Goal: Register for event/course

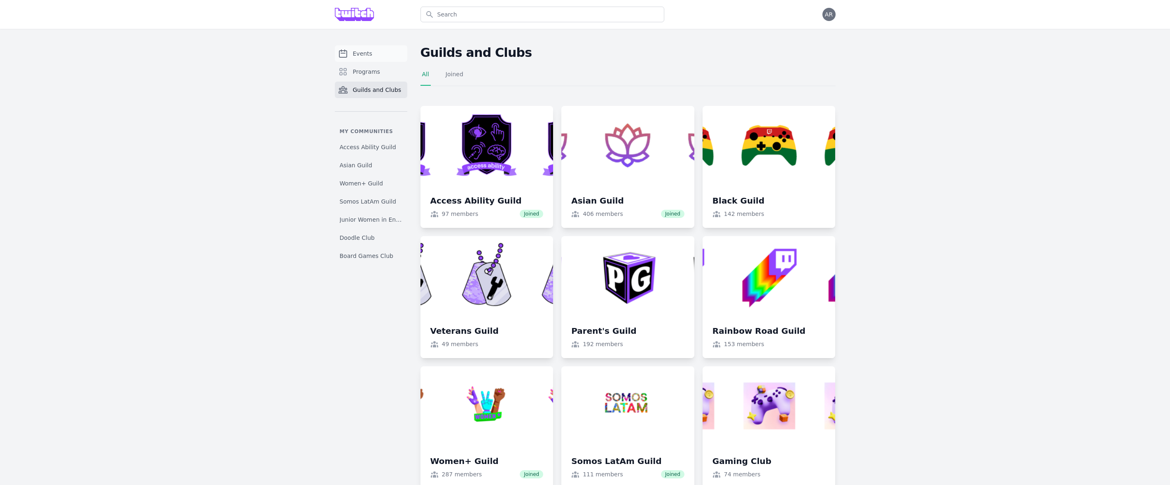
click at [353, 55] on span "Events" at bounding box center [362, 53] width 19 height 8
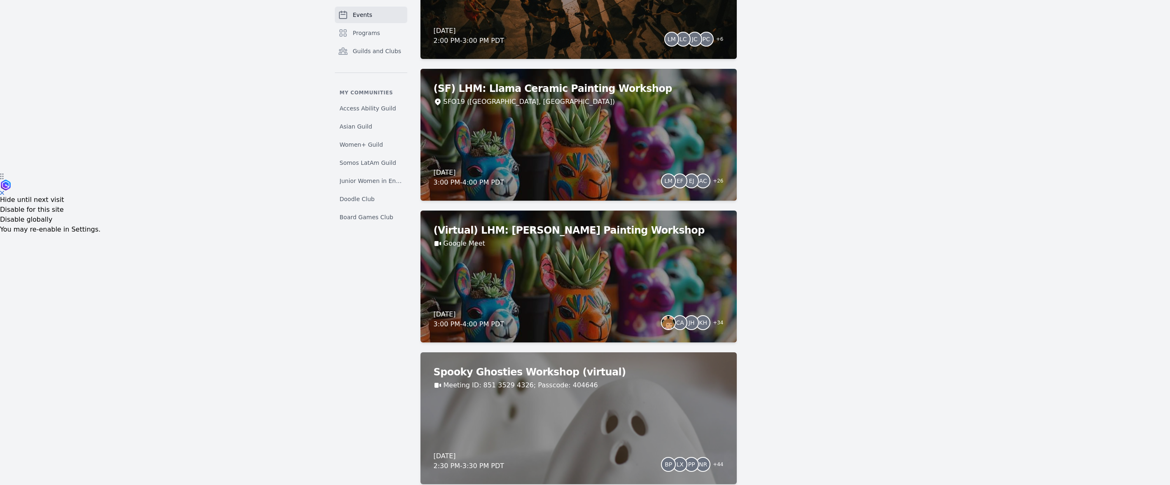
scroll to position [310, 0]
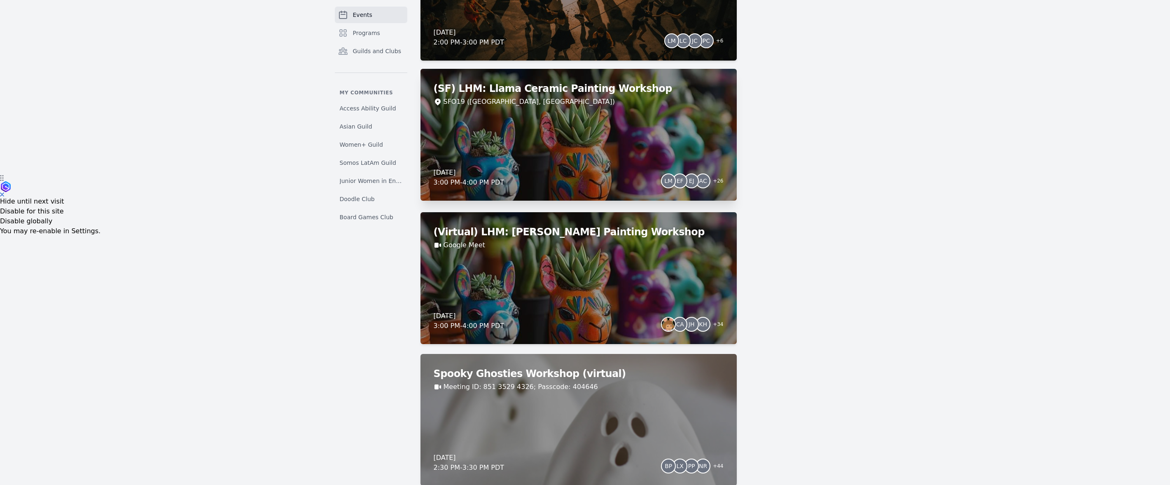
click at [549, 145] on div "(SF) LHM: Llama Ceramic Painting Workshop SFO19 ([GEOGRAPHIC_DATA], [GEOGRAPHIC…" at bounding box center [578, 135] width 316 height 132
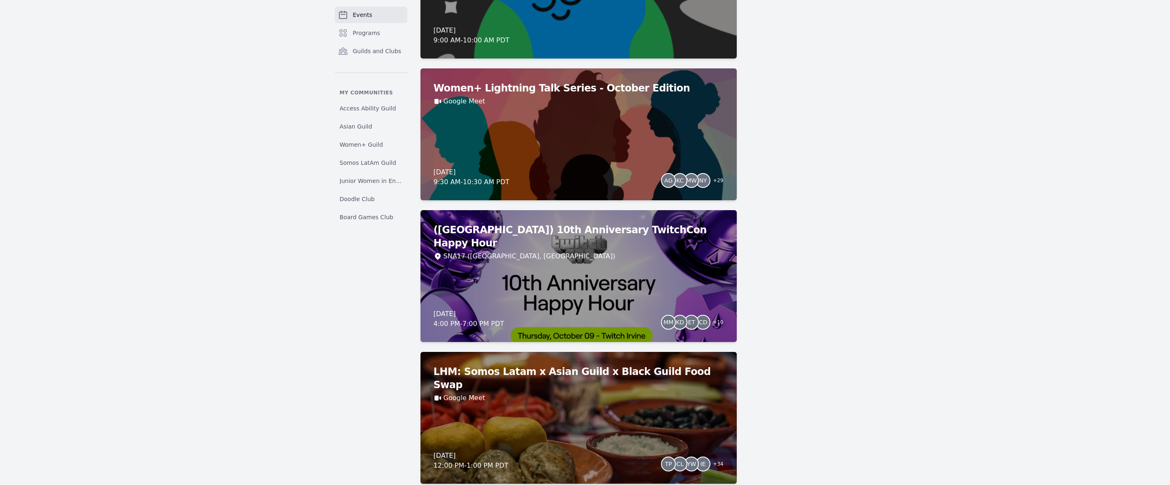
scroll to position [1730, 0]
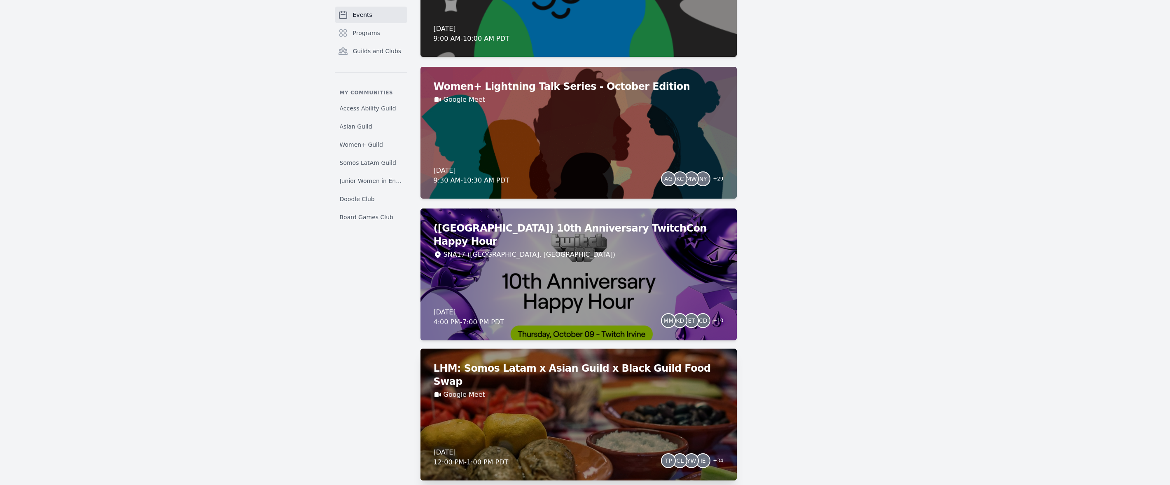
click at [536, 392] on div "LHM: Somos Latam x Asian Guild x Black Guild Food Swap Google Meet [DATE] 12:00…" at bounding box center [578, 414] width 316 height 132
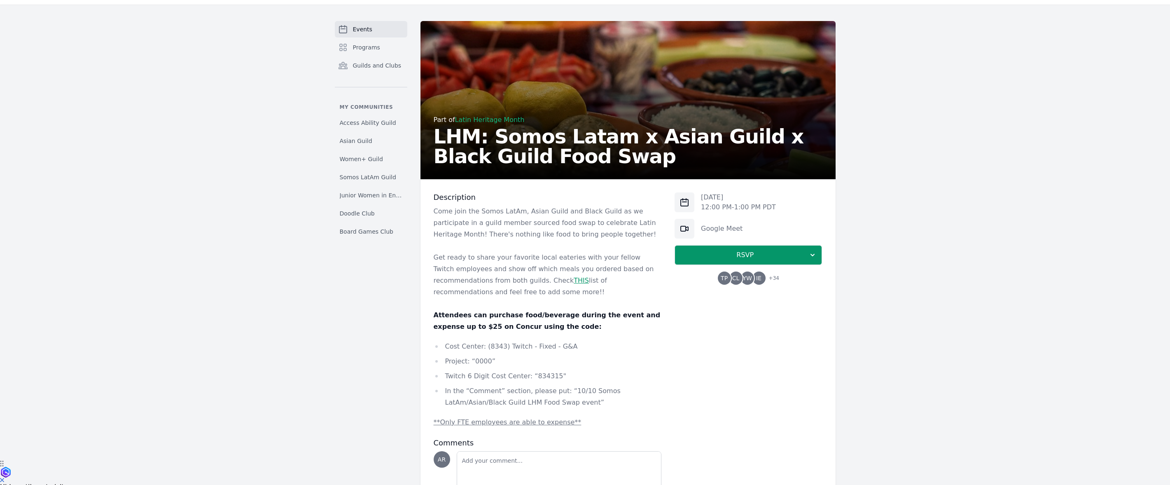
scroll to position [78, 0]
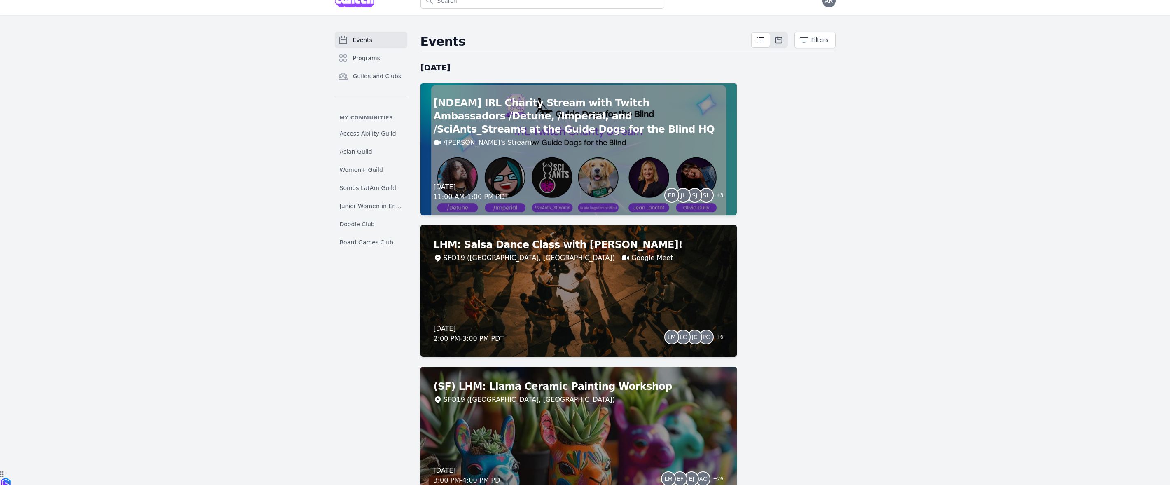
scroll to position [14, 0]
click at [365, 134] on span "Access Ability Guild" at bounding box center [368, 132] width 56 height 8
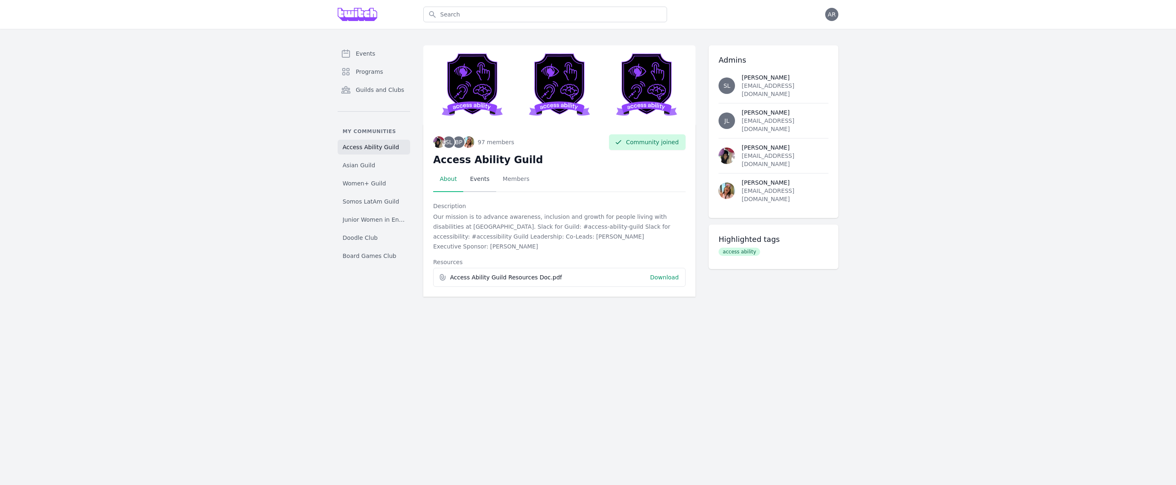
click at [482, 178] on link "Events" at bounding box center [479, 179] width 33 height 26
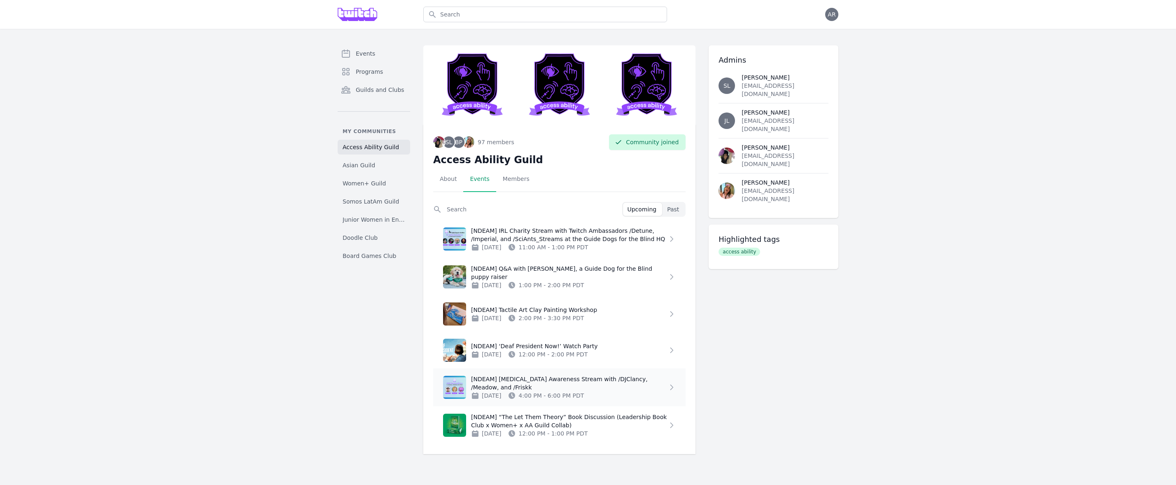
click at [540, 383] on p "[NDEAM] [MEDICAL_DATA] Awareness Stream with /DJClancy, /Meadow, and /Friskk" at bounding box center [569, 383] width 196 height 16
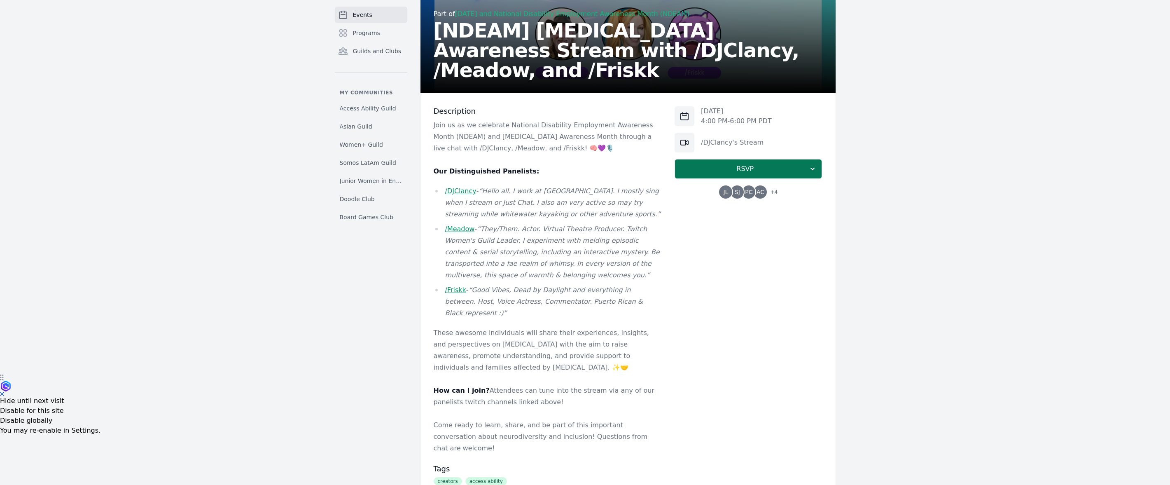
scroll to position [143, 0]
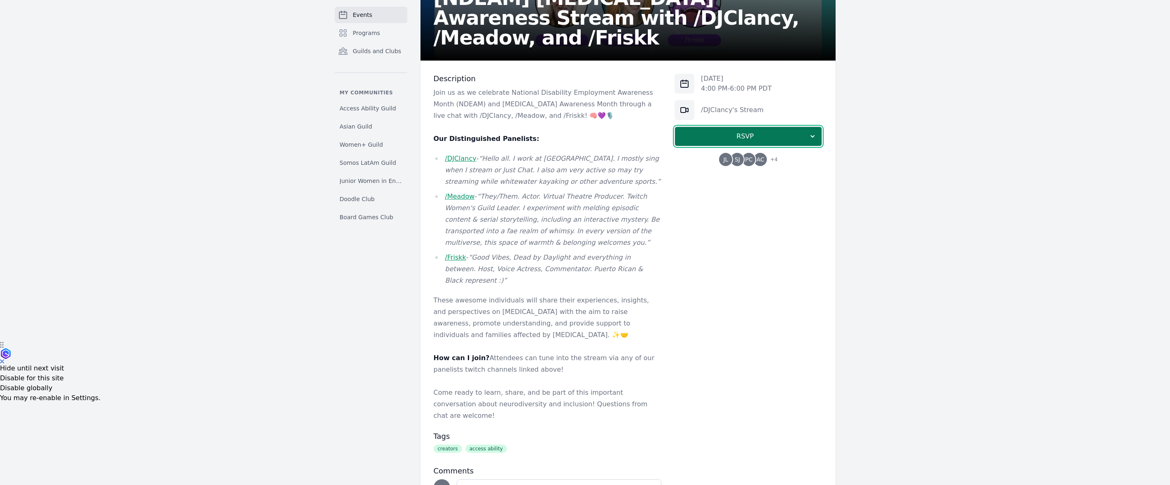
click at [748, 137] on span "RSVP" at bounding box center [744, 136] width 127 height 10
click at [754, 171] on link "Maybe" at bounding box center [747, 173] width 147 height 15
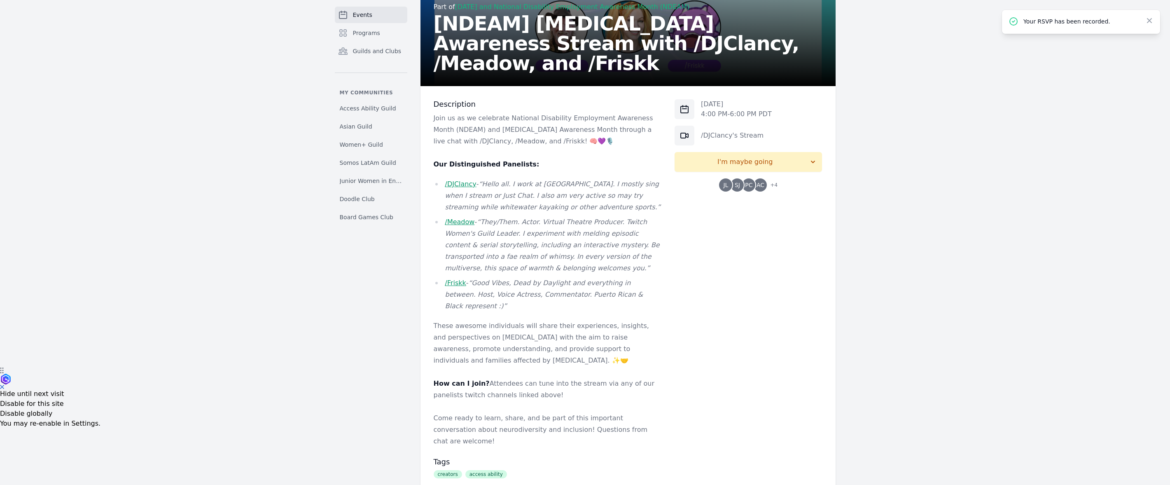
scroll to position [201, 0]
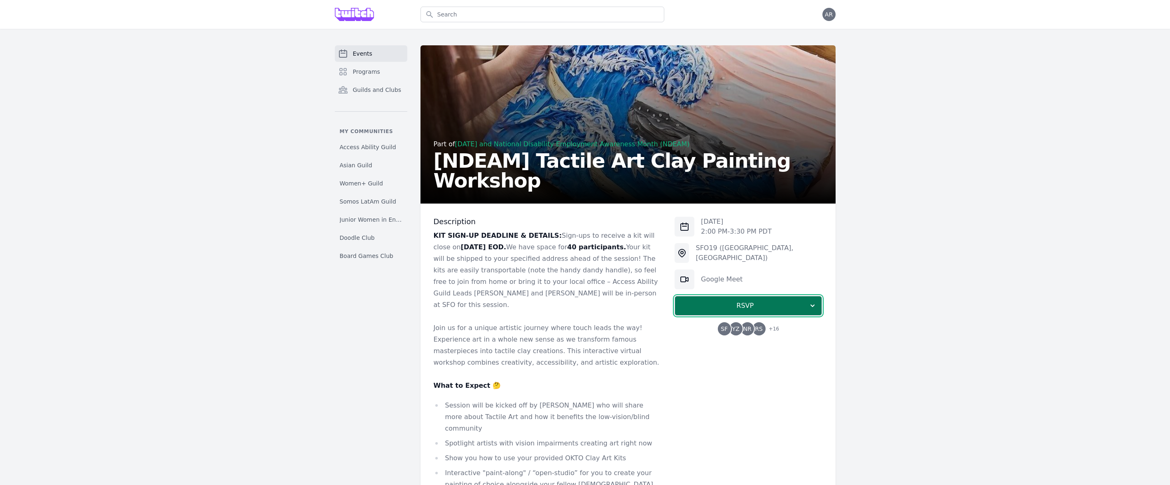
click at [775, 309] on span "RSVP" at bounding box center [744, 306] width 127 height 10
click at [746, 331] on link "I'm going" at bounding box center [747, 327] width 147 height 15
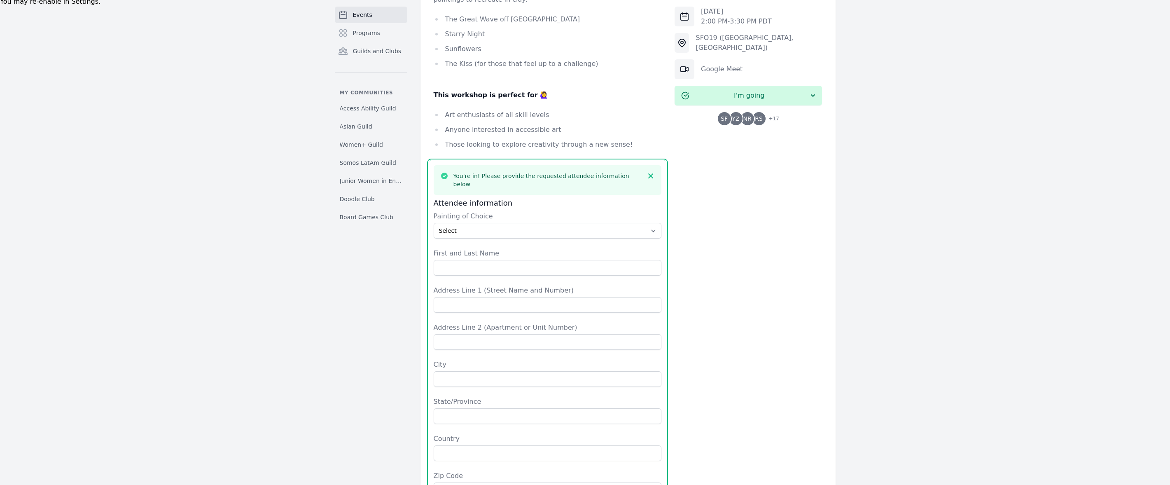
scroll to position [534, 0]
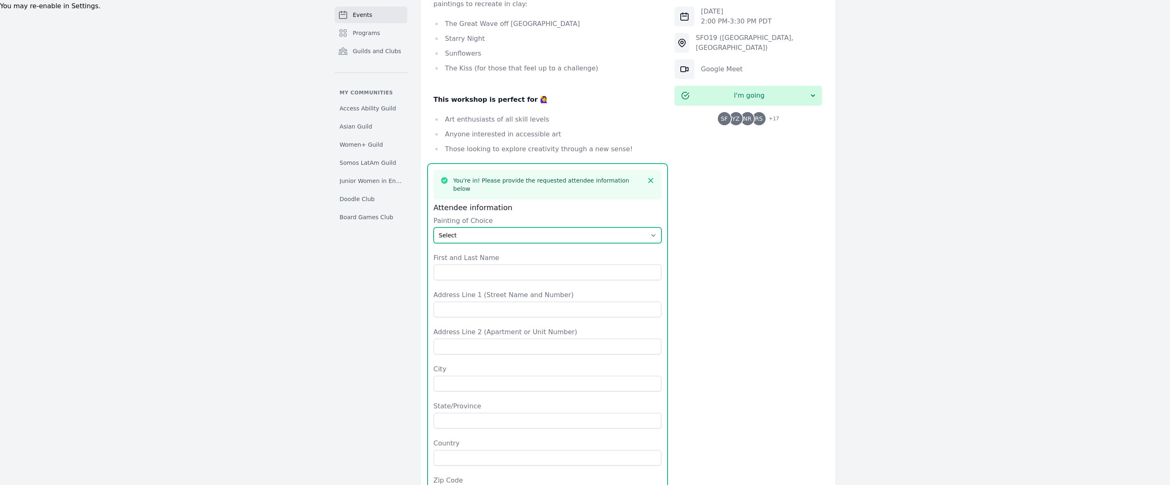
click at [642, 227] on select "Select The Great Wave off Kanagawa Starry Night Sunflowers The Kiss" at bounding box center [548, 235] width 228 height 16
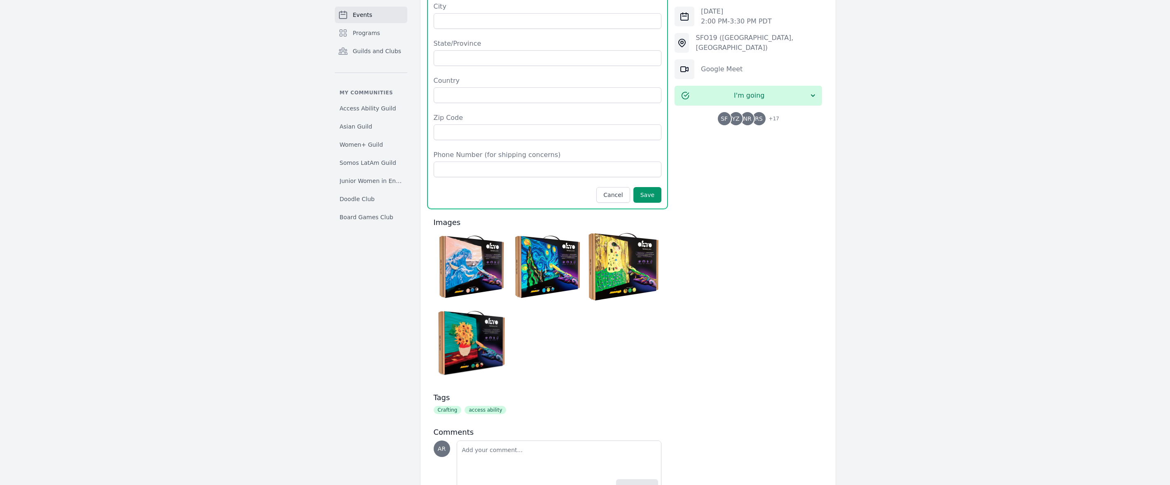
click at [558, 268] on div at bounding box center [548, 307] width 228 height 152
click at [548, 248] on img at bounding box center [547, 267] width 72 height 72
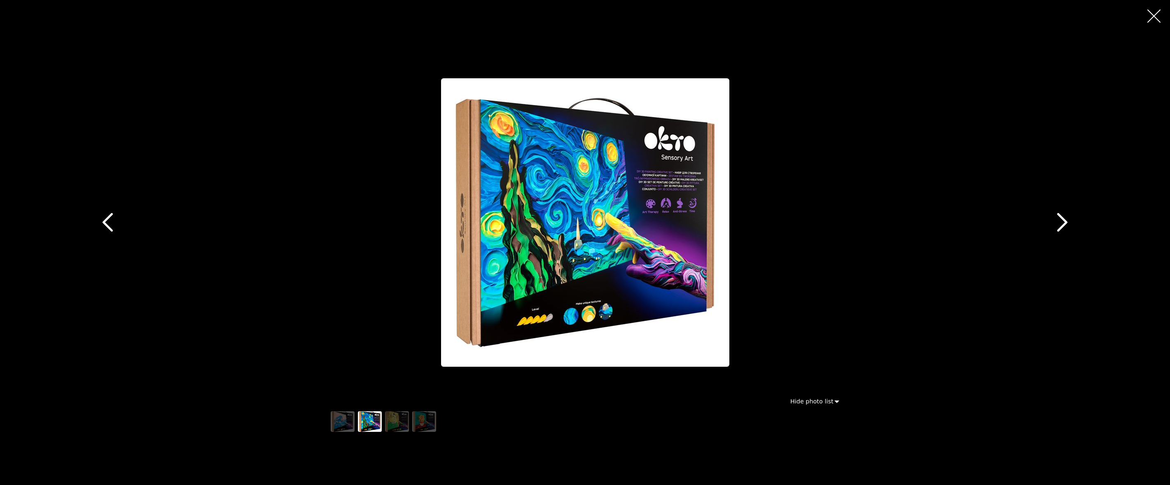
click at [104, 217] on icon "button" at bounding box center [107, 222] width 19 height 19
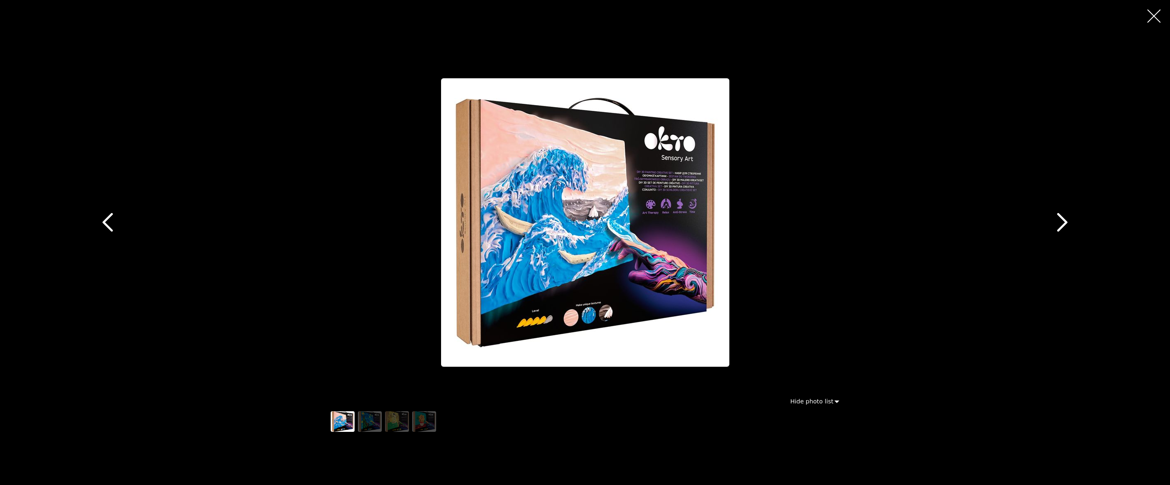
click at [1067, 223] on icon "button" at bounding box center [1062, 222] width 19 height 19
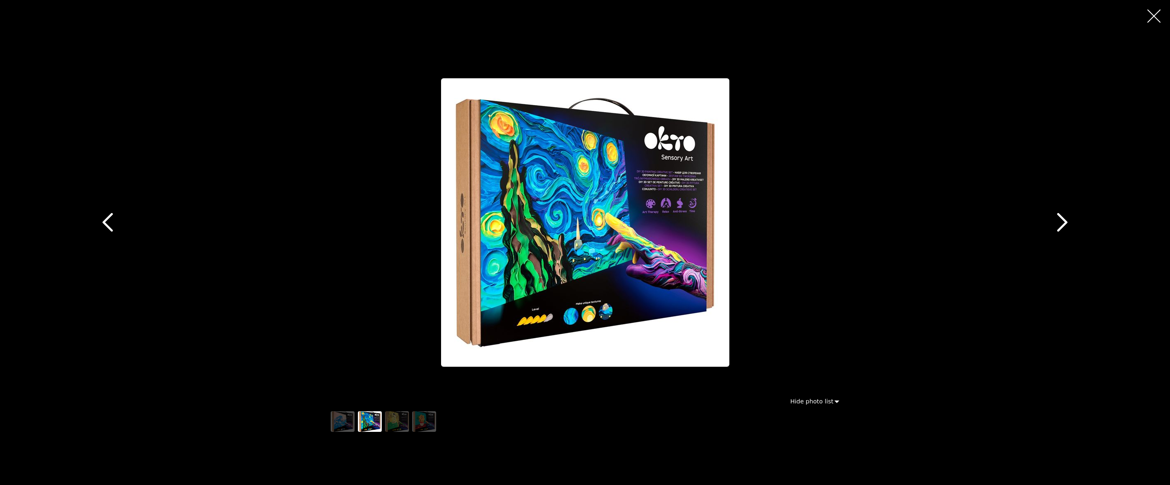
click at [1067, 223] on icon "button" at bounding box center [1062, 222] width 19 height 19
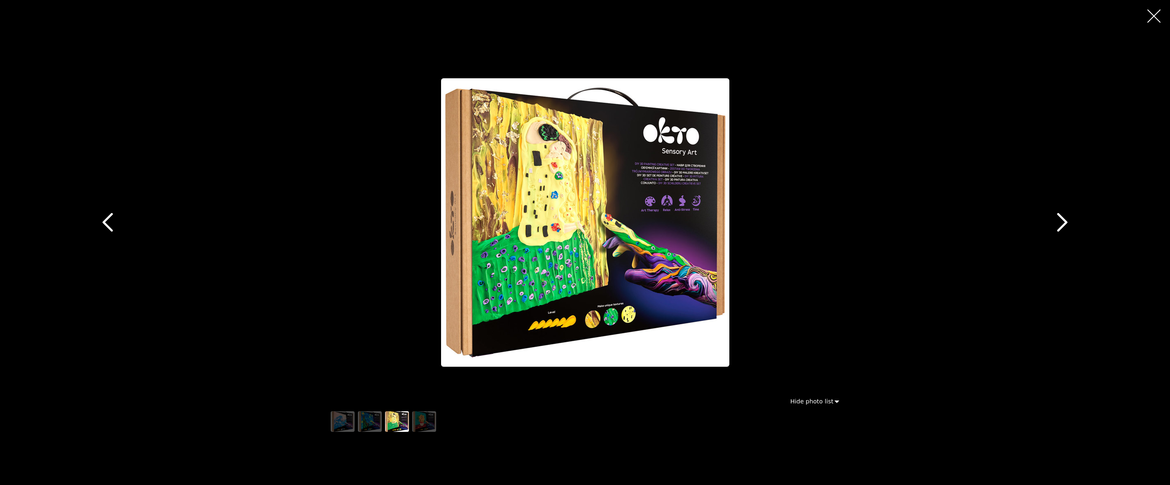
click at [1067, 223] on icon "button" at bounding box center [1062, 222] width 19 height 19
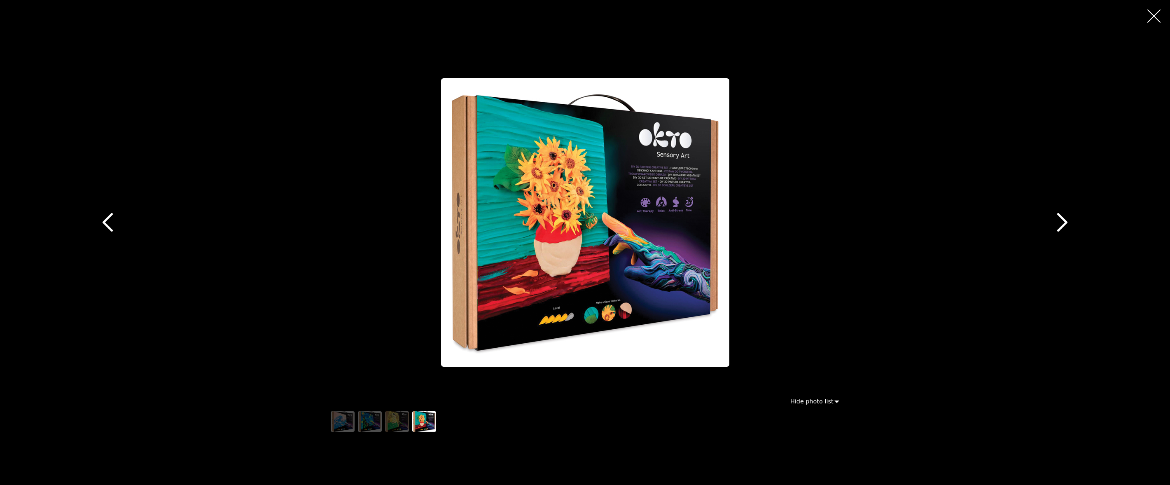
click at [1067, 223] on icon "button" at bounding box center [1062, 222] width 19 height 19
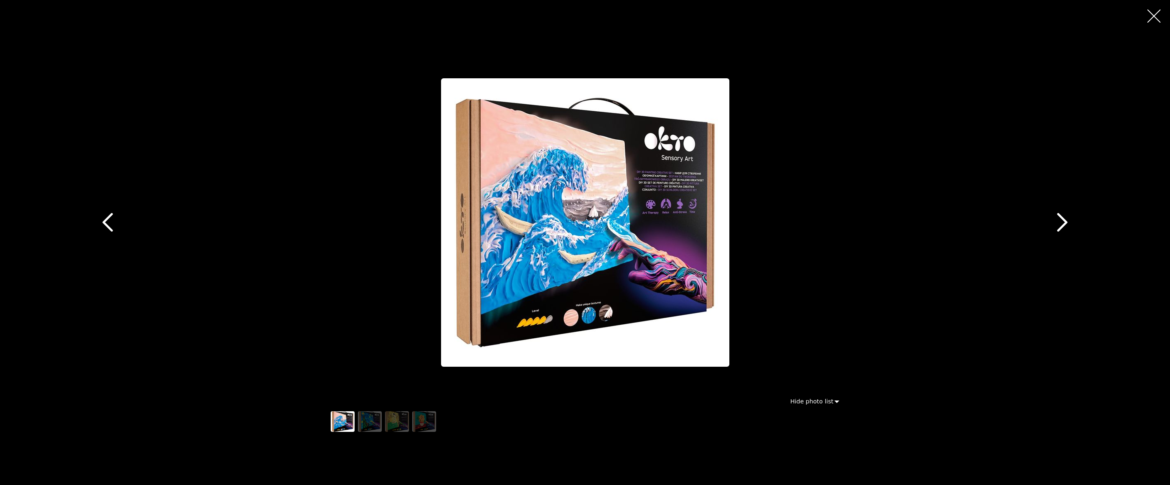
click at [1153, 19] on icon "button" at bounding box center [1153, 15] width 13 height 13
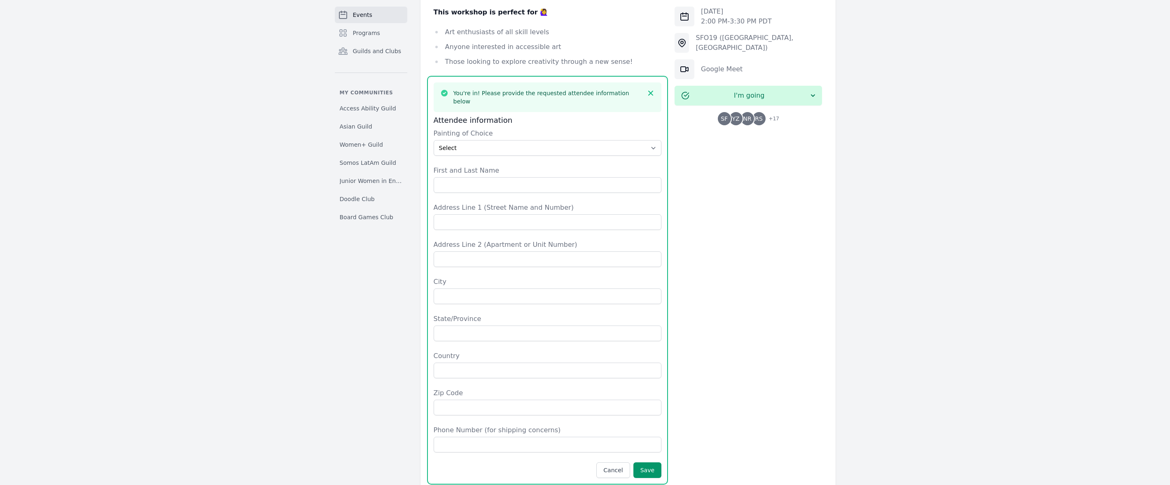
scroll to position [618, 0]
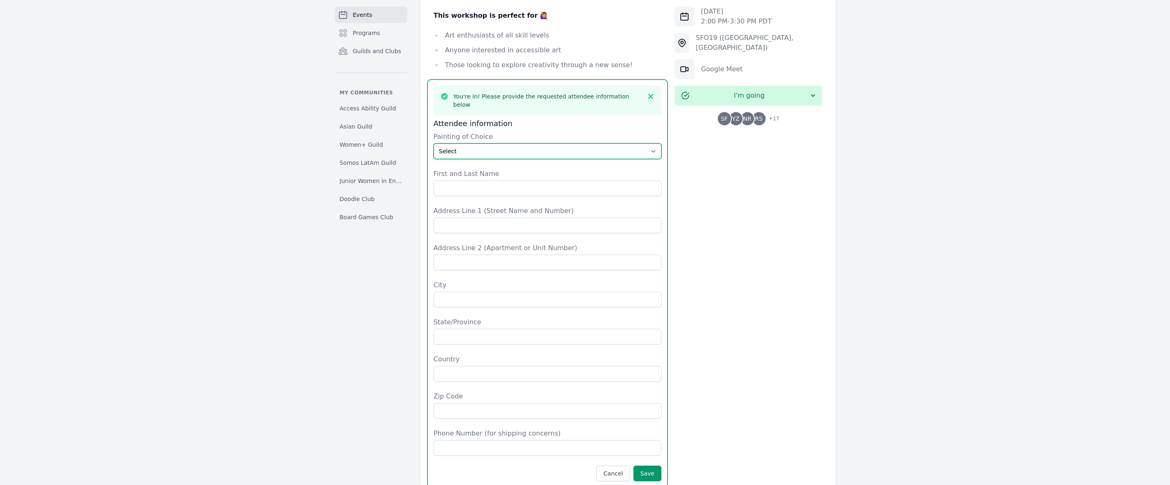
click at [510, 143] on select "Select The Great Wave off Kanagawa Starry Night Sunflowers The Kiss" at bounding box center [548, 151] width 228 height 16
select select "The Great Wave off Kanagawa"
click at [434, 143] on select "Select The Great Wave off Kanagawa Starry Night Sunflowers The Kiss" at bounding box center [548, 151] width 228 height 16
click at [789, 218] on div "Thu, Oct 23, 2025 2:00 PM - 3:30 PM PDT SFO19 (San Francisco, CA) Google Meet I…" at bounding box center [747, 187] width 147 height 1178
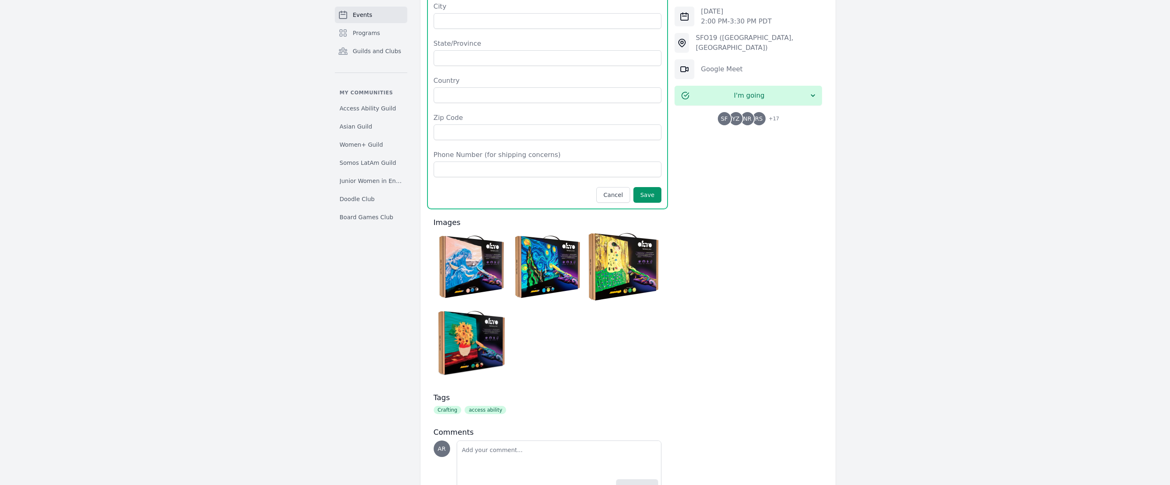
scroll to position [646, 0]
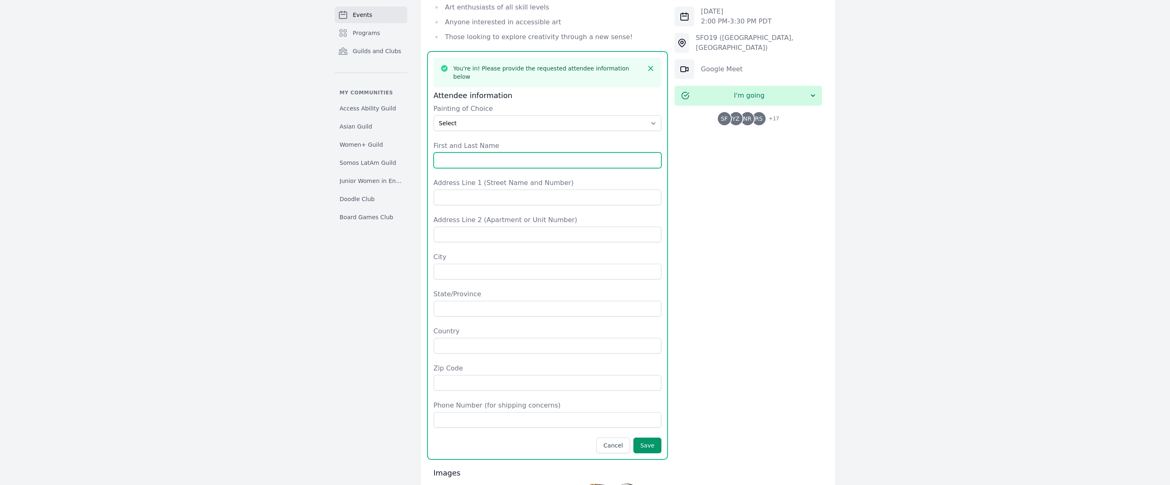
click at [546, 152] on input "First and Last Name" at bounding box center [548, 160] width 228 height 16
type input "Alexandra Rodriguez"
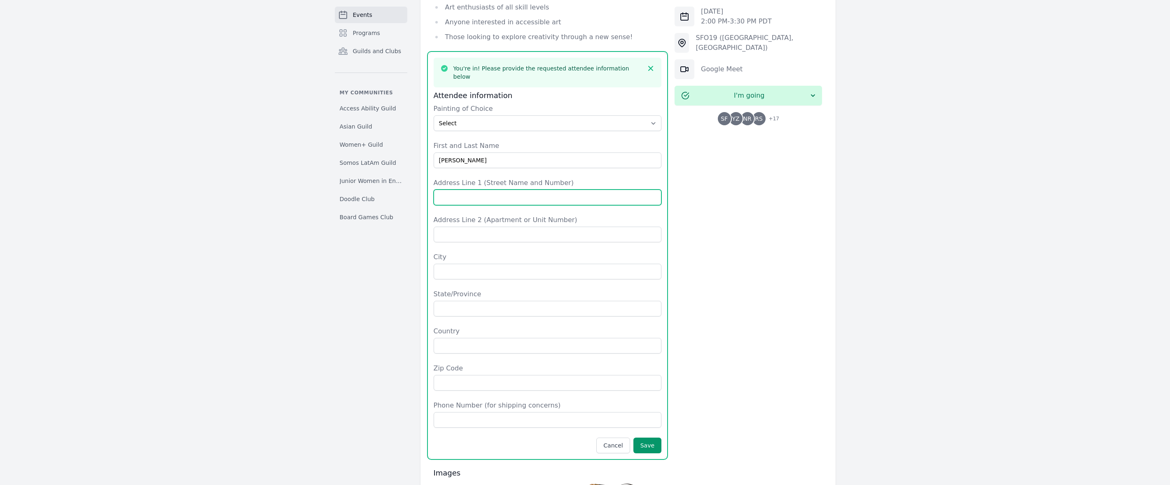
click at [499, 189] on input "Address Line 1 (Street Name and Number)" at bounding box center [548, 197] width 228 height 16
type input "315 Olson Way"
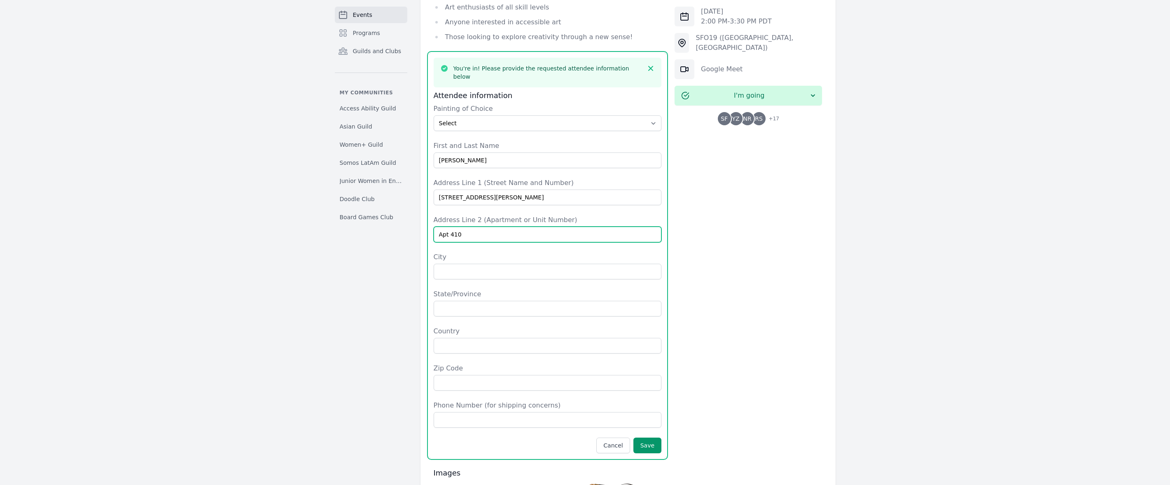
type input "Apt 410"
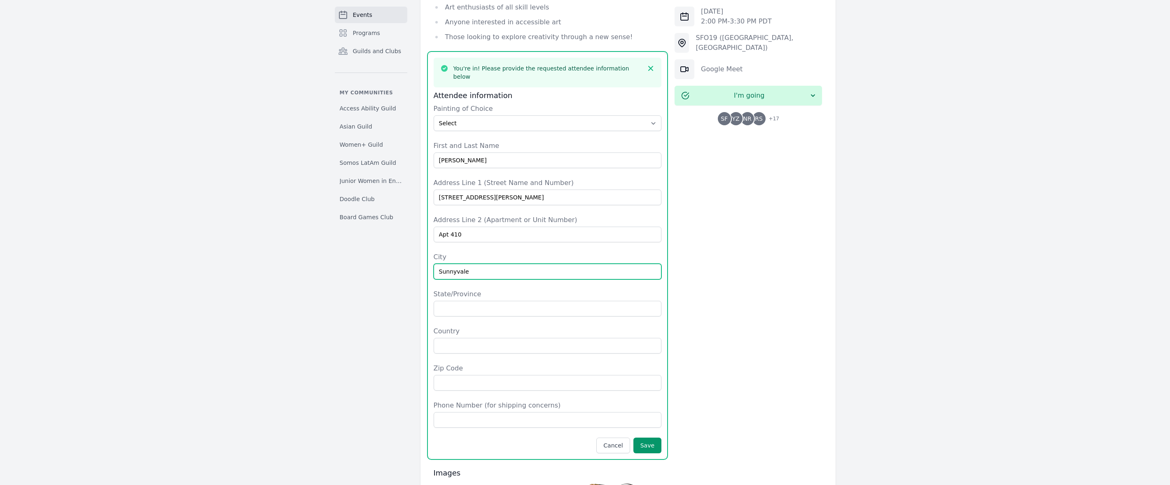
type input "Sunnyvale"
type input "CA"
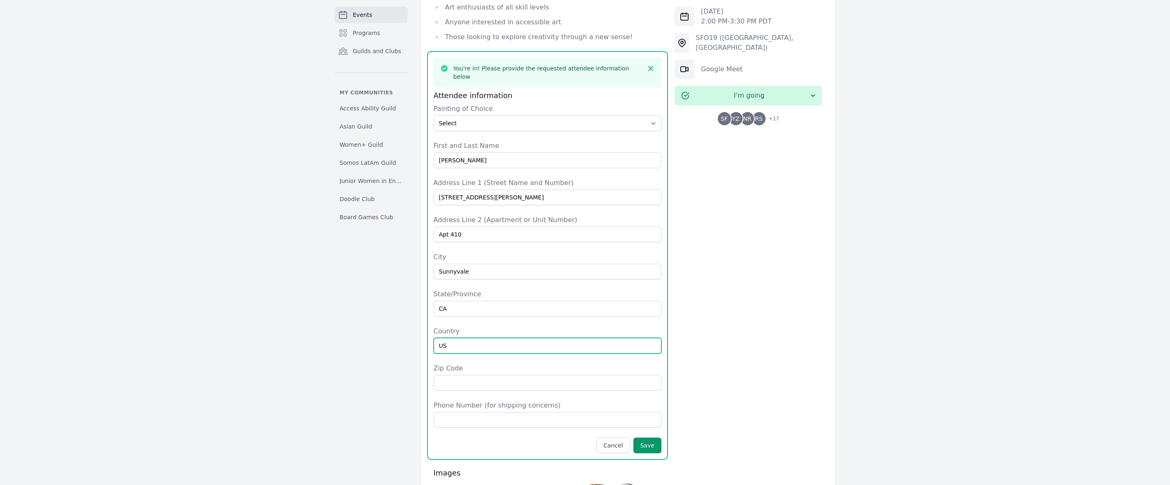
type input "US"
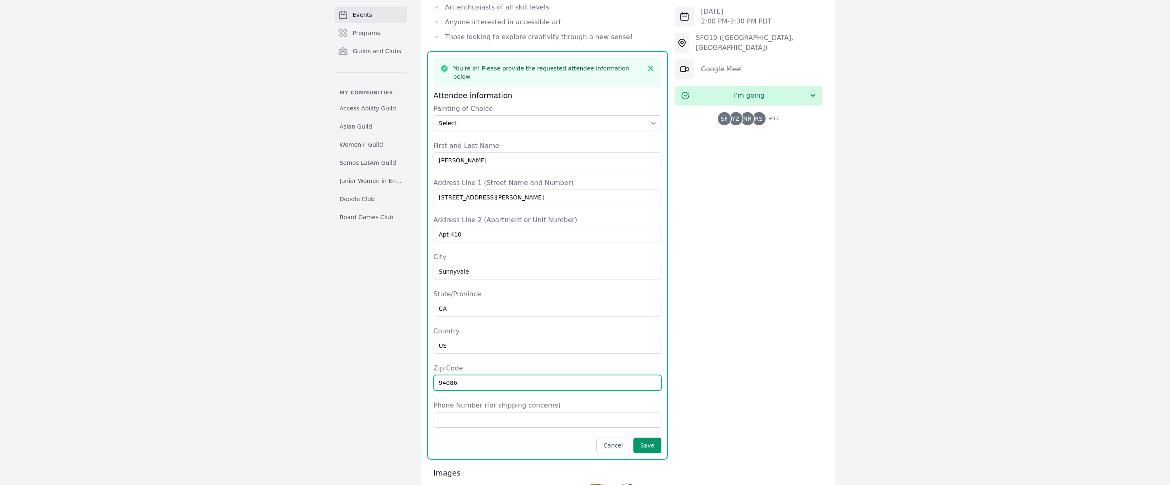
type input "94086"
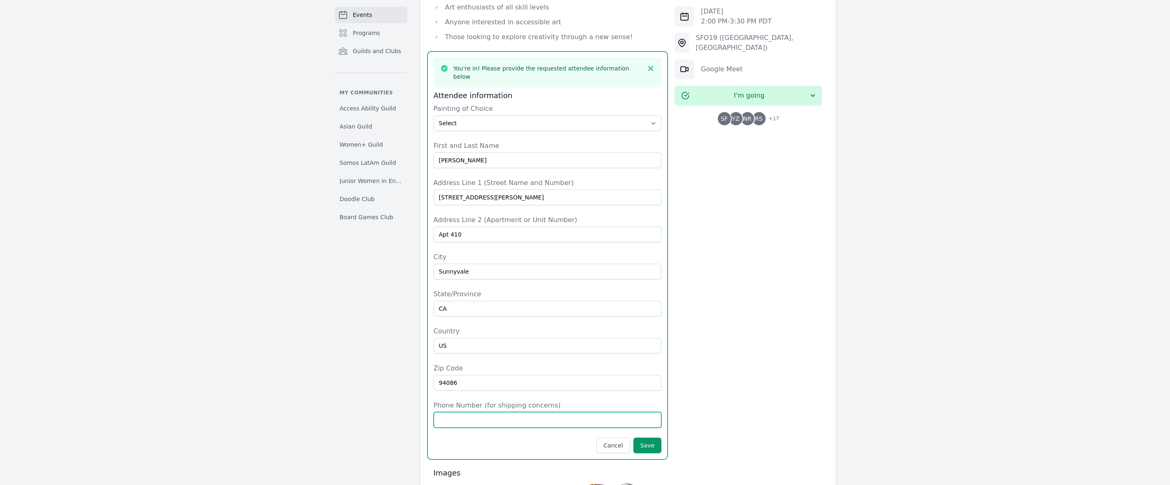
click at [476, 412] on input "Phone Number (for shipping concerns)" at bounding box center [548, 420] width 228 height 16
type input "2402055848"
click at [645, 437] on button "Save" at bounding box center [647, 445] width 28 height 16
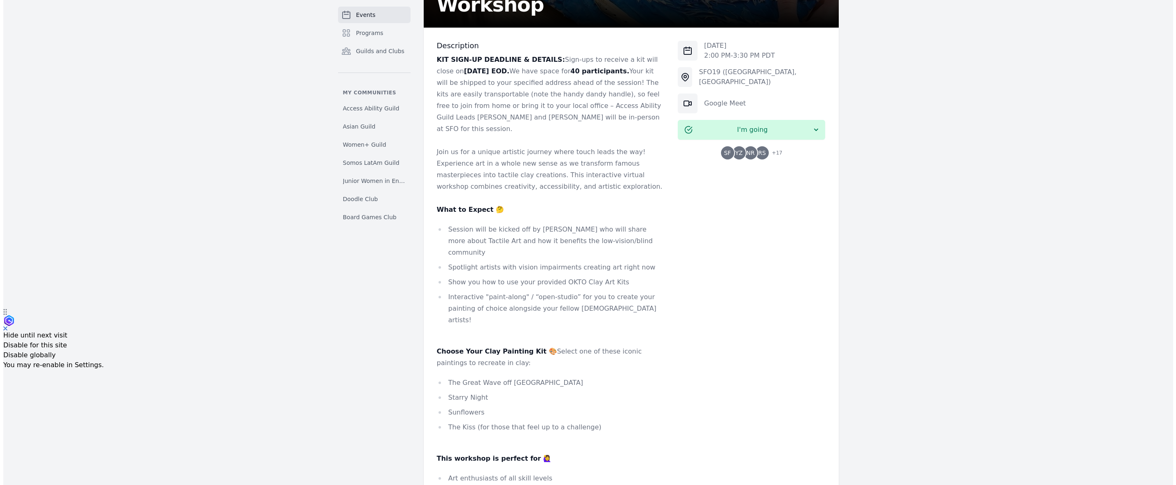
scroll to position [88, 0]
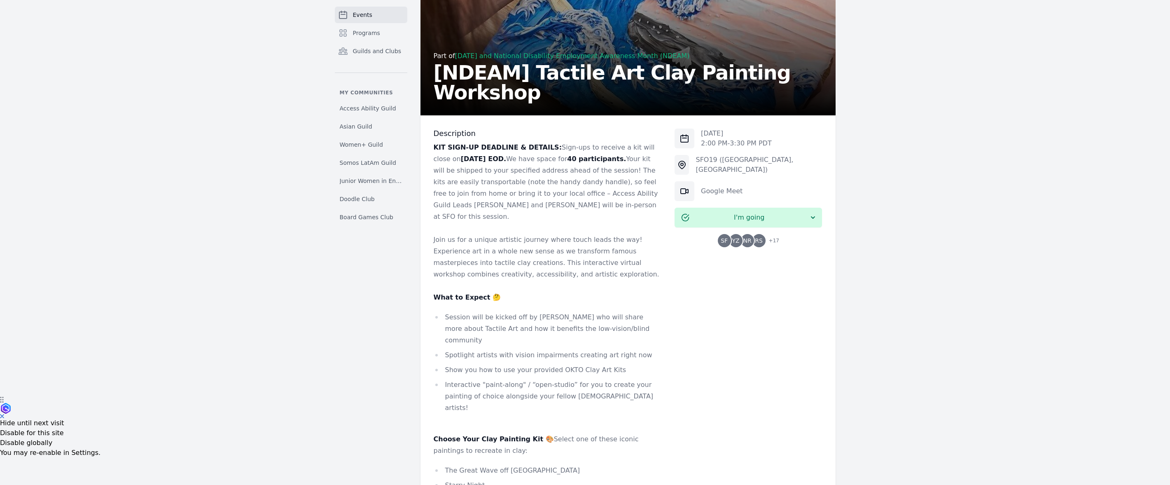
click at [774, 240] on span "+ 17" at bounding box center [771, 242] width 15 height 12
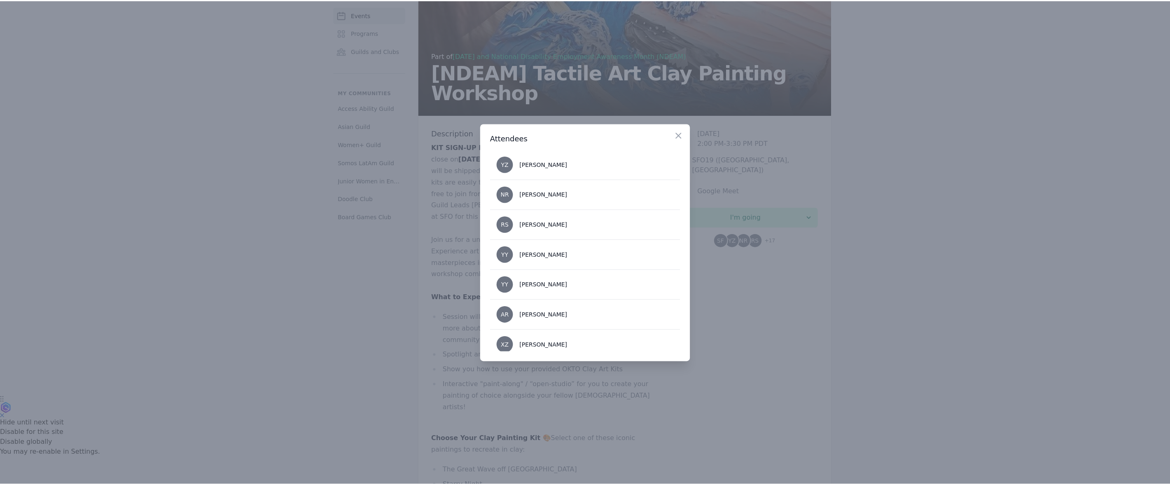
scroll to position [0, 0]
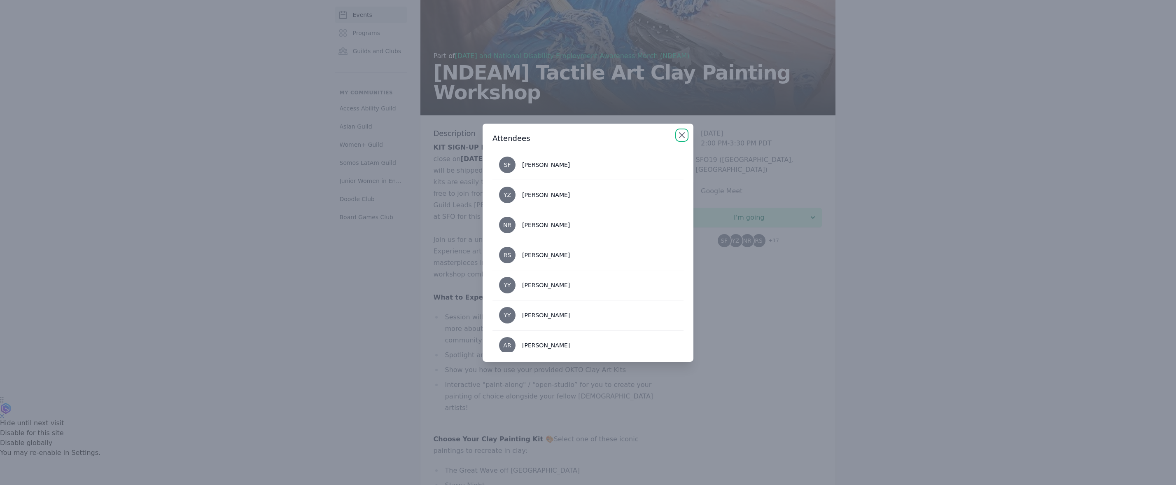
click at [683, 137] on icon "button" at bounding box center [681, 135] width 5 height 5
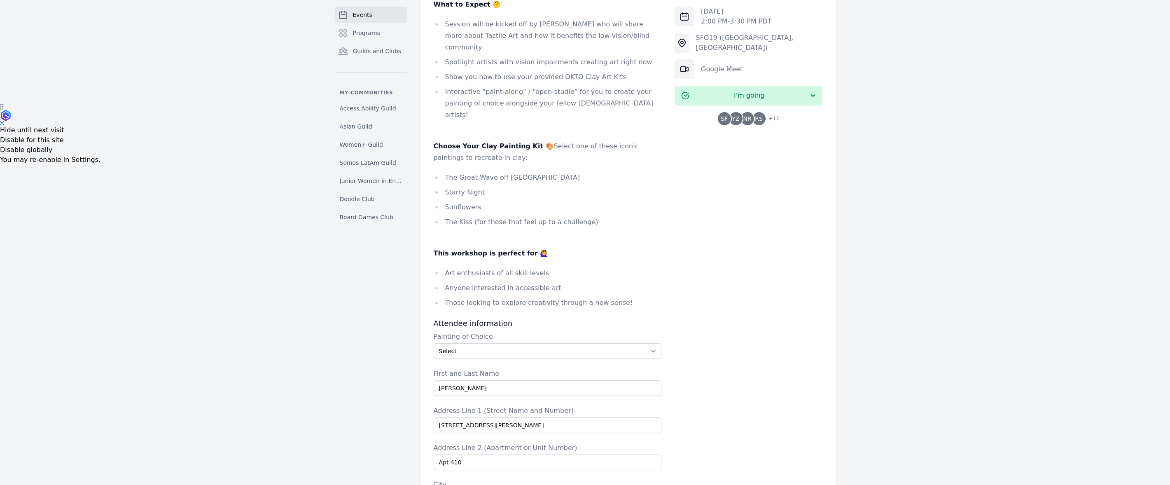
scroll to position [282, 0]
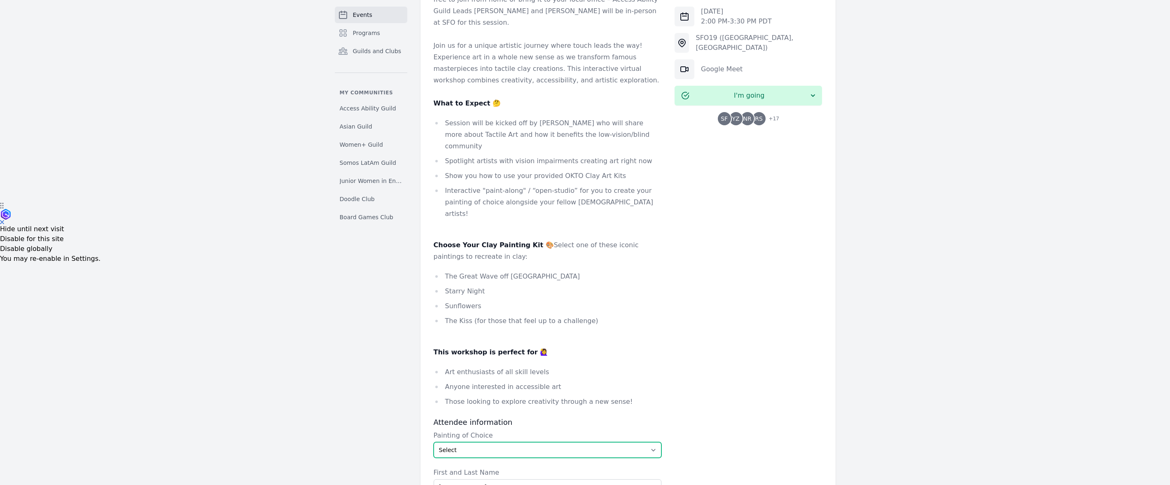
click at [651, 442] on select "Select The Great Wave off Kanagawa Starry Night Sunflowers The Kiss" at bounding box center [548, 450] width 228 height 16
click at [434, 447] on select "Select The Great Wave off Kanagawa Starry Night Sunflowers The Kiss" at bounding box center [548, 455] width 228 height 16
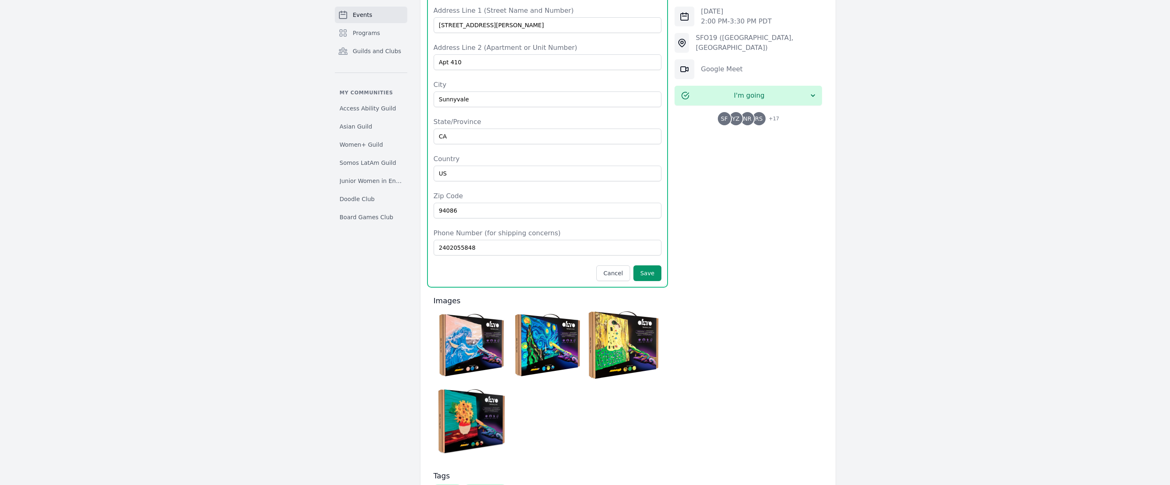
scroll to position [794, 0]
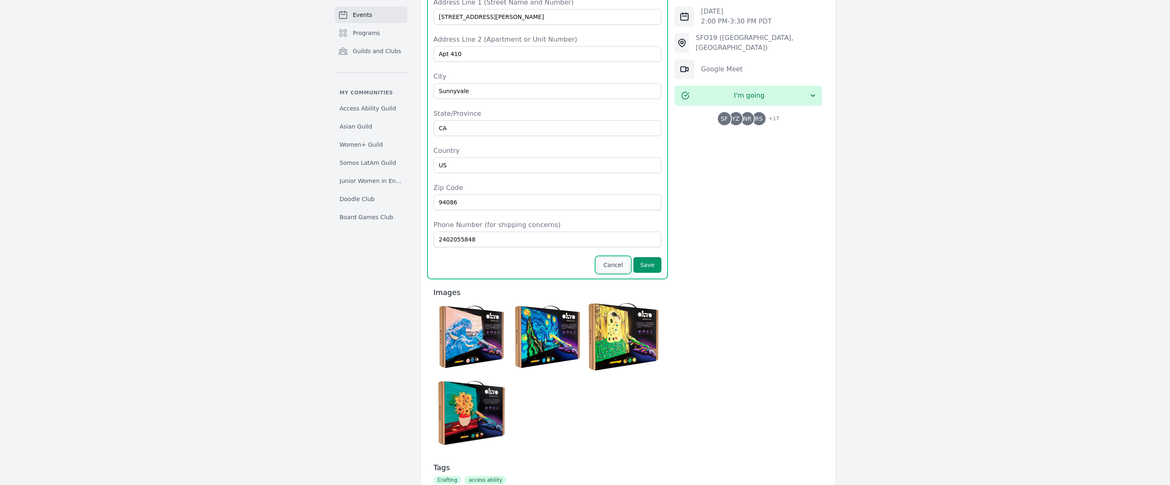
click at [610, 257] on button "Cancel" at bounding box center [612, 265] width 33 height 16
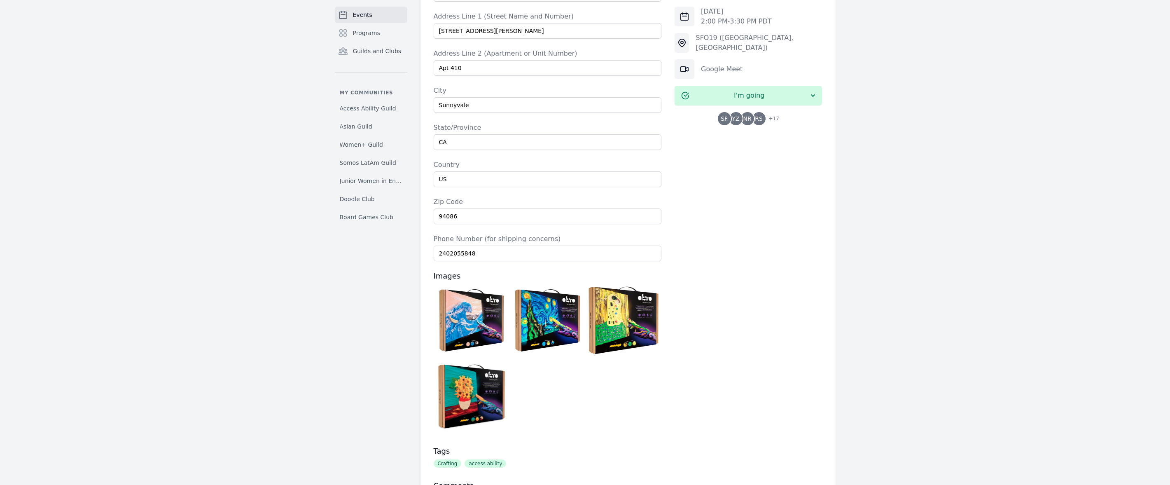
scroll to position [792, 0]
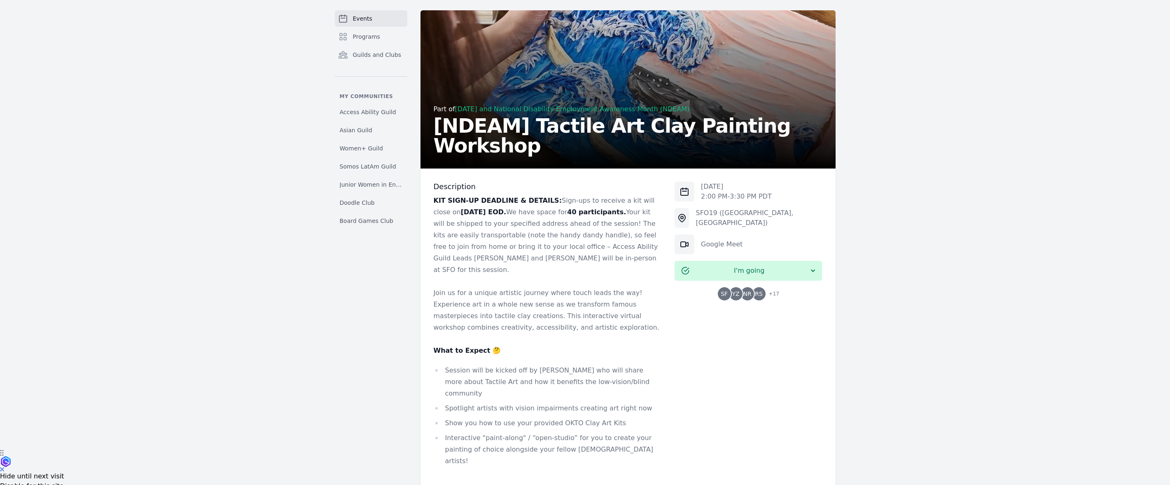
scroll to position [0, 0]
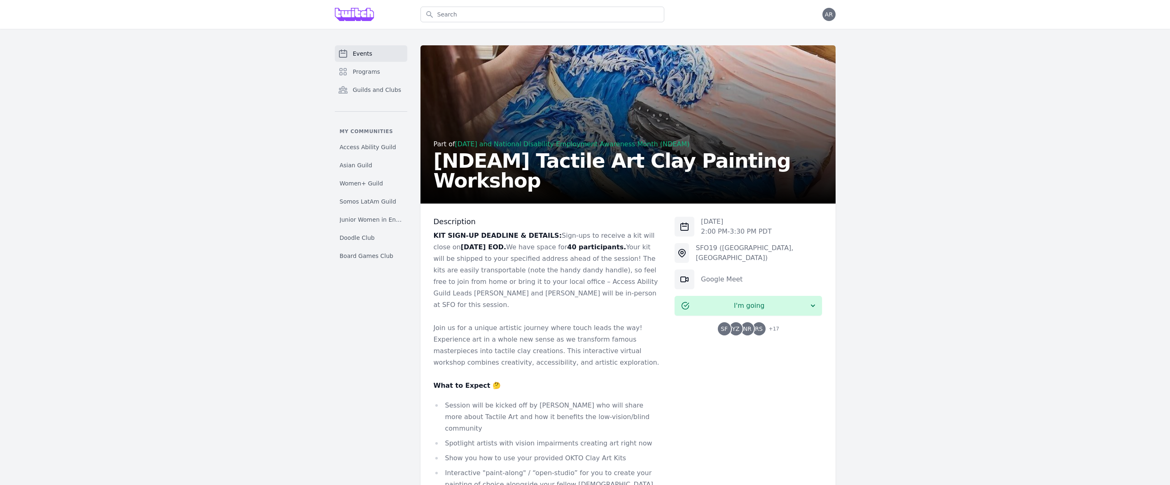
drag, startPoint x: 441, startPoint y: 219, endPoint x: 567, endPoint y: 274, distance: 138.1
click at [567, 274] on div "Description KIT SIGN-UP DEADLINE & DETAILS: Sign-ups to receive a kit will clos…" at bounding box center [548, 453] width 228 height 473
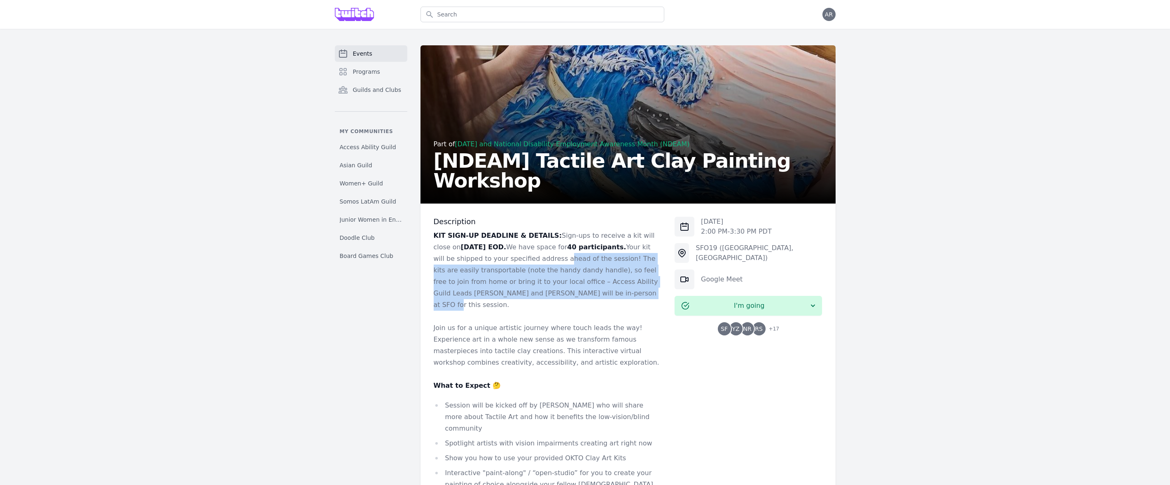
drag, startPoint x: 573, startPoint y: 296, endPoint x: 540, endPoint y: 259, distance: 49.6
click at [540, 259] on p "KIT SIGN-UP DEADLINE & DETAILS: Sign-ups to receive a kit will close on Wednesd…" at bounding box center [548, 270] width 228 height 81
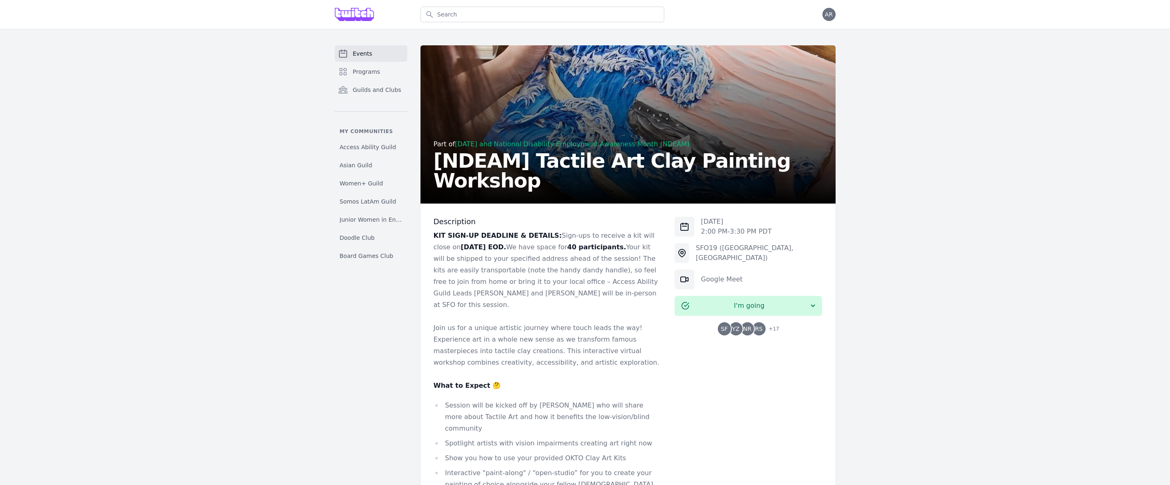
click at [594, 310] on p at bounding box center [548, 316] width 228 height 12
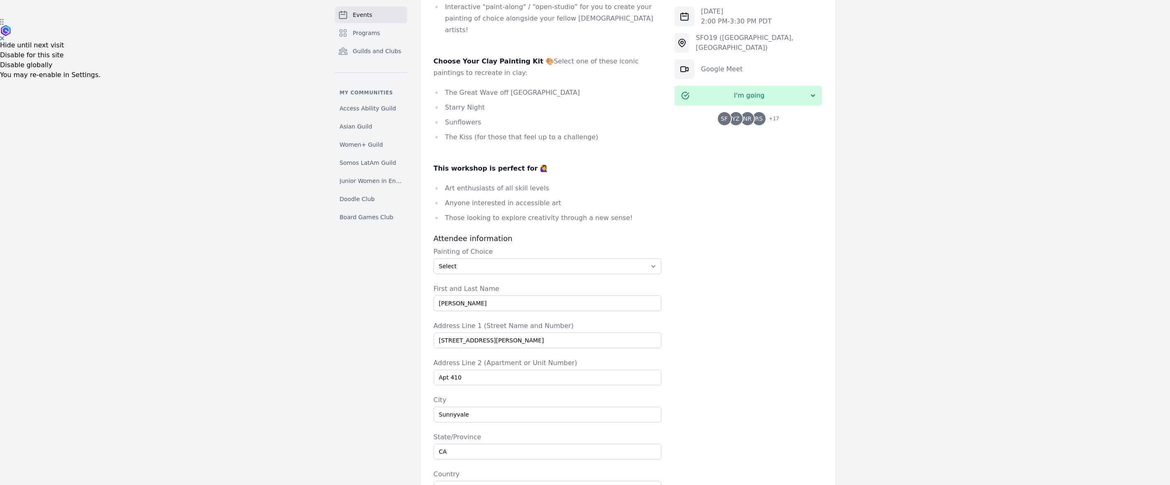
scroll to position [425, 0]
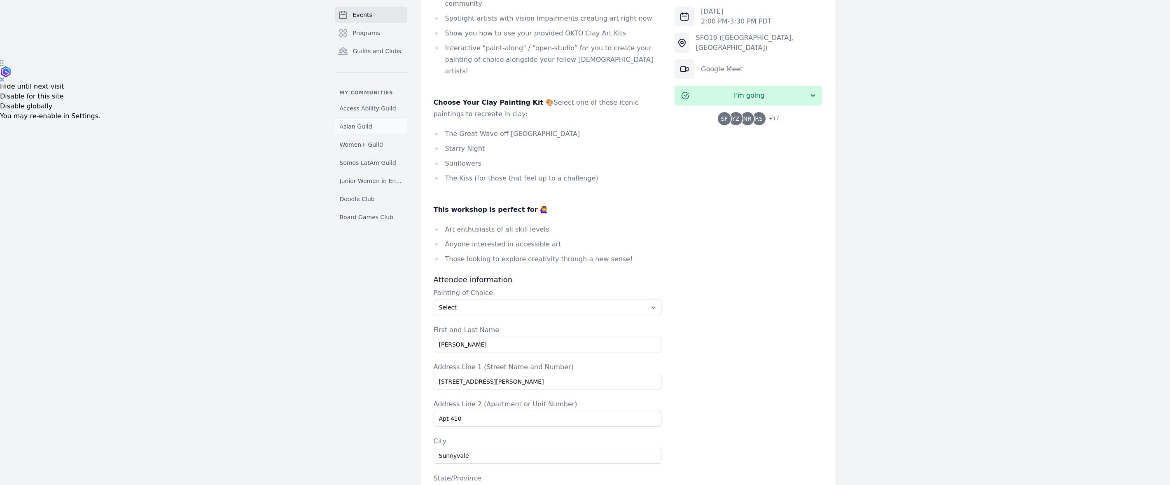
click at [363, 128] on span "Asian Guild" at bounding box center [356, 126] width 33 height 8
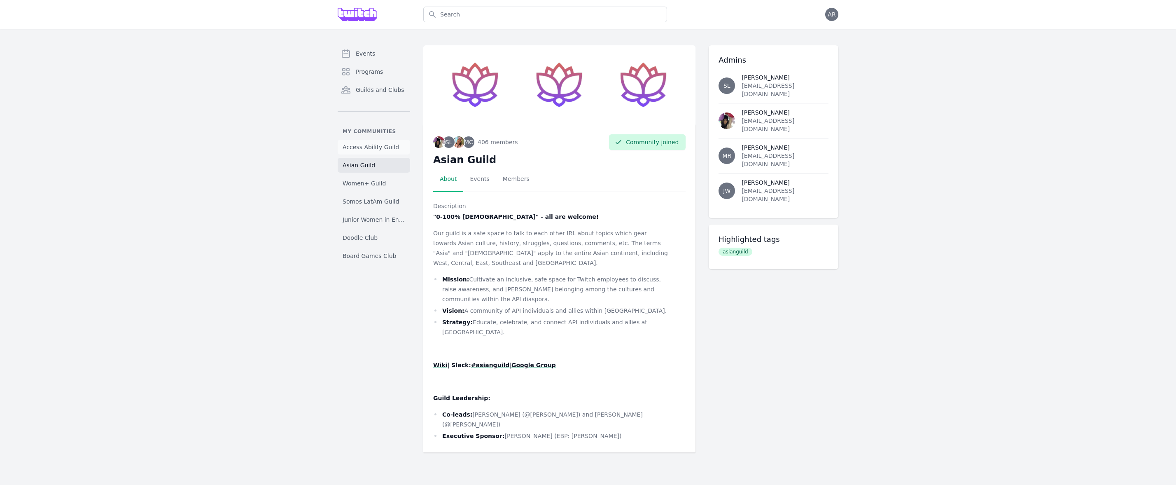
click at [365, 147] on span "Access Ability Guild" at bounding box center [371, 147] width 56 height 8
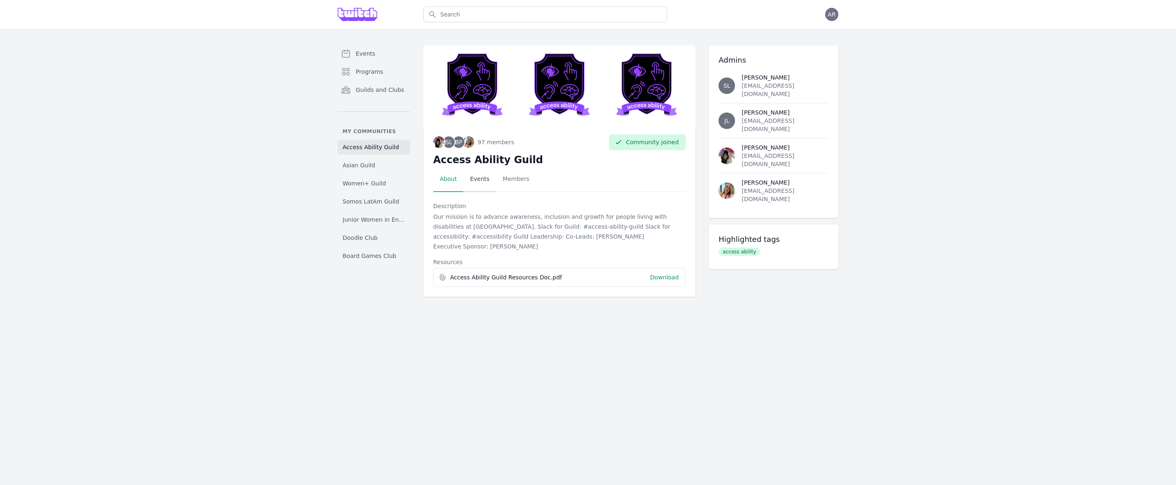
click at [486, 177] on link "Events" at bounding box center [479, 179] width 33 height 26
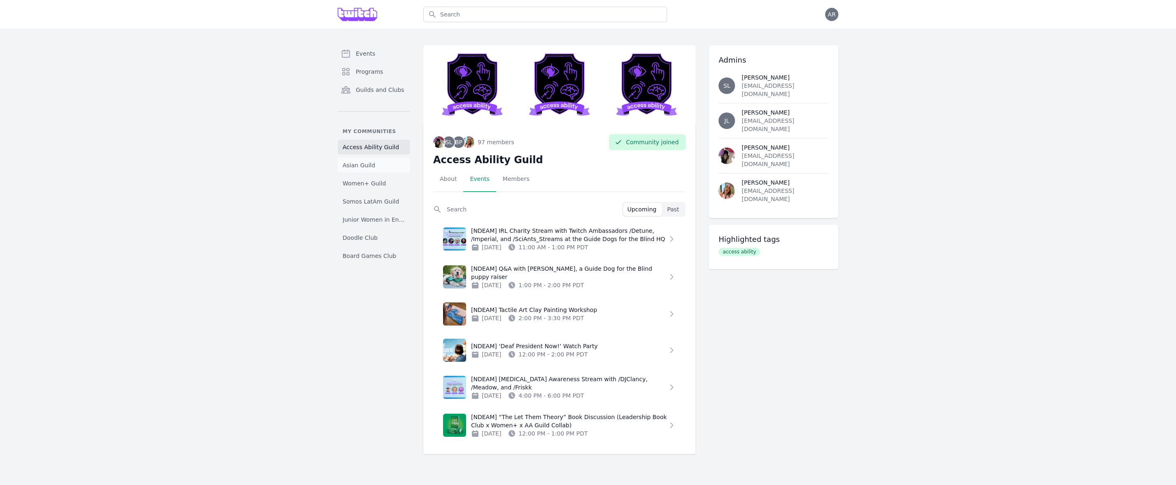
click at [353, 165] on span "Asian Guild" at bounding box center [359, 165] width 33 height 8
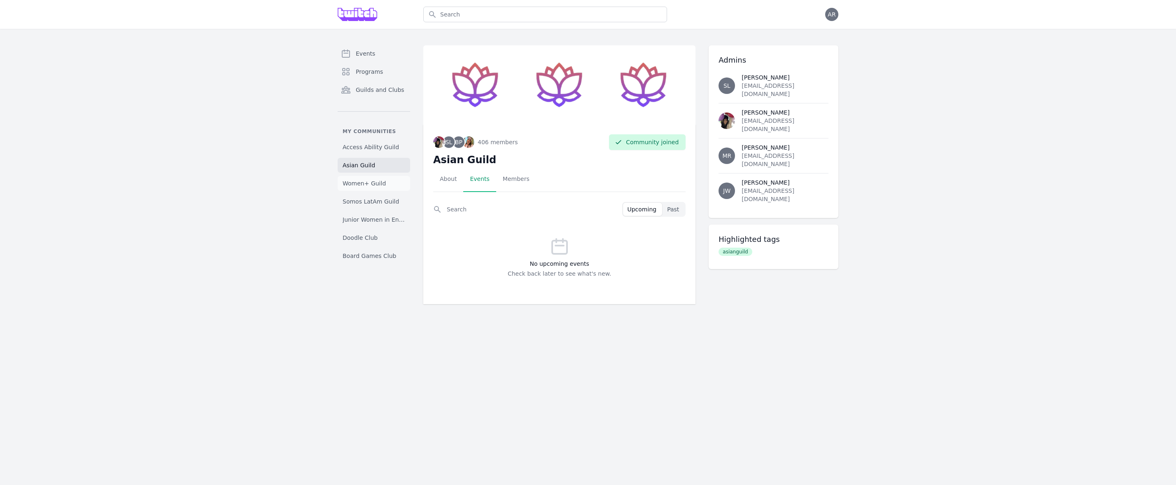
click at [356, 183] on span "Women+ Guild" at bounding box center [364, 183] width 43 height 8
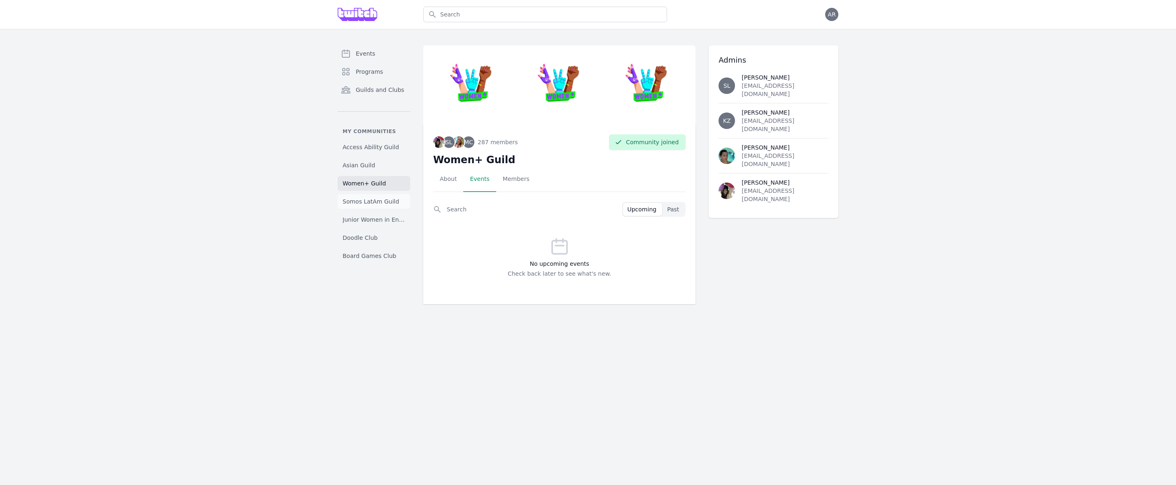
click at [361, 203] on span "Somos LatAm Guild" at bounding box center [371, 201] width 56 height 8
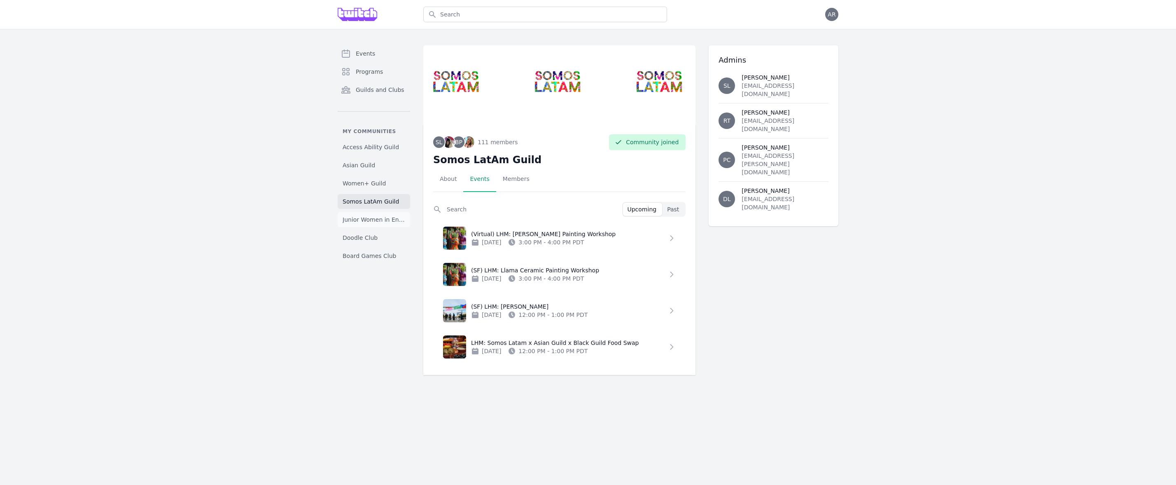
click at [353, 223] on span "Junior Women in Engineering Club" at bounding box center [374, 219] width 63 height 8
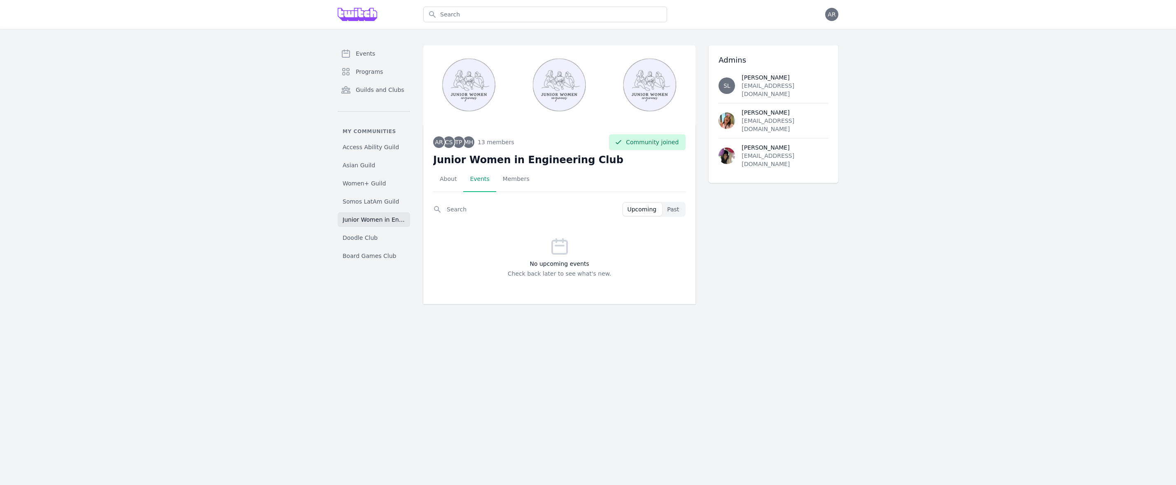
click at [354, 228] on div "Access Ability Guild Asian Guild Women+ Guild Somos LatAm Guild Junior Women in…" at bounding box center [374, 202] width 72 height 124
click at [351, 236] on span "Doodle Club" at bounding box center [360, 237] width 35 height 8
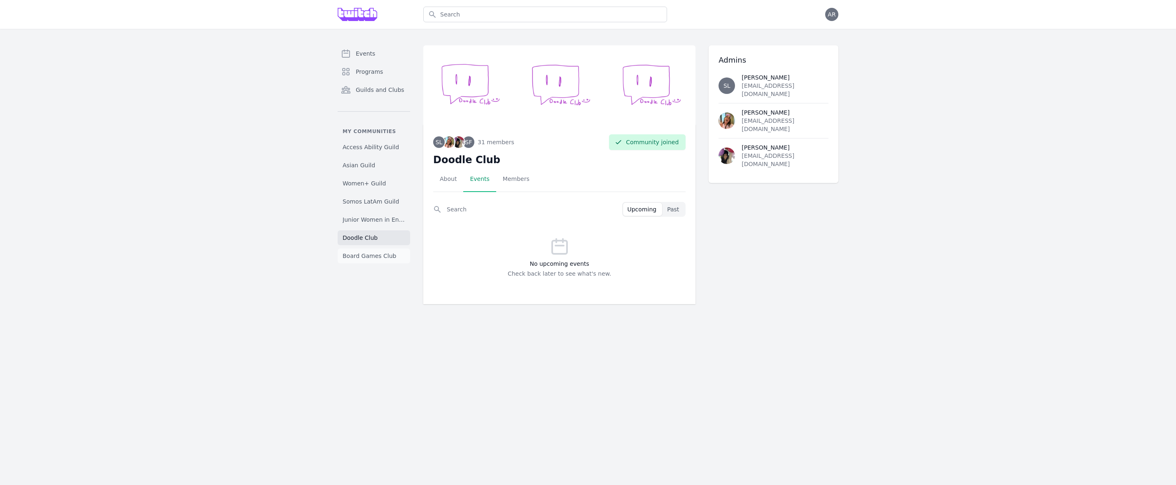
click at [375, 260] on link "Board Games Club" at bounding box center [374, 255] width 72 height 15
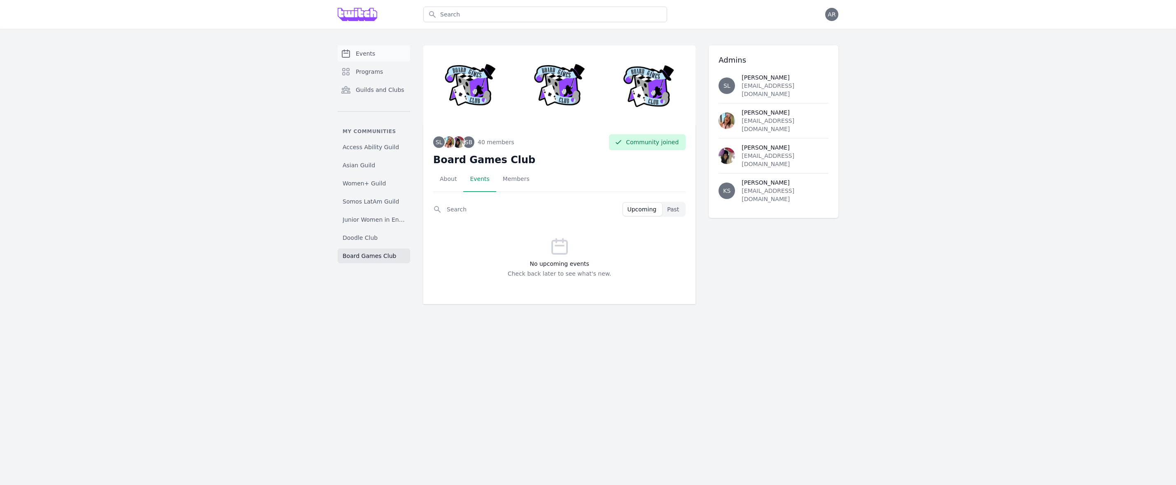
click at [361, 56] on span "Events" at bounding box center [365, 53] width 19 height 8
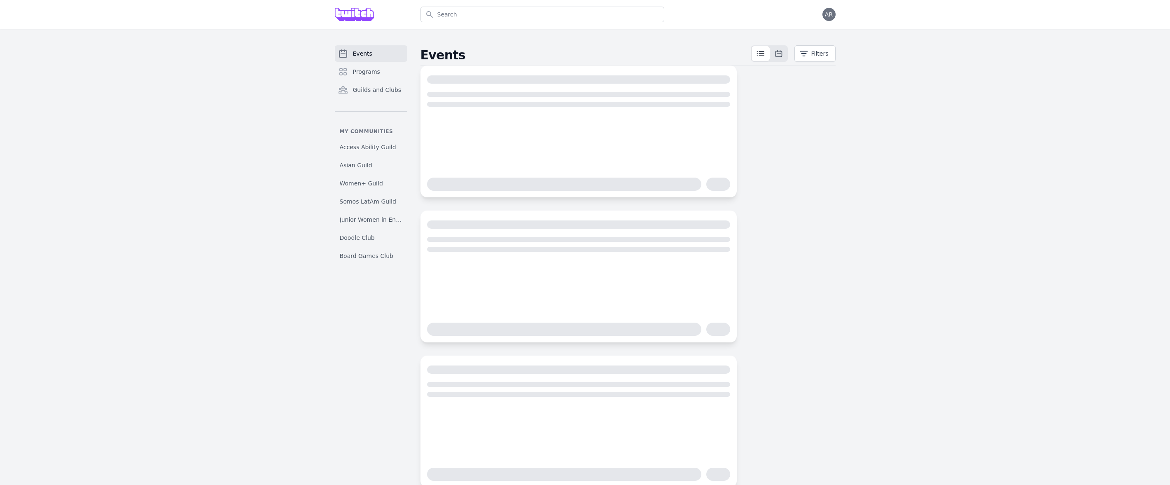
click at [887, 260] on div "Events Programs Guilds and Clubs My communities Access Ability Guild Asian Guil…" at bounding box center [585, 266] width 1170 height 475
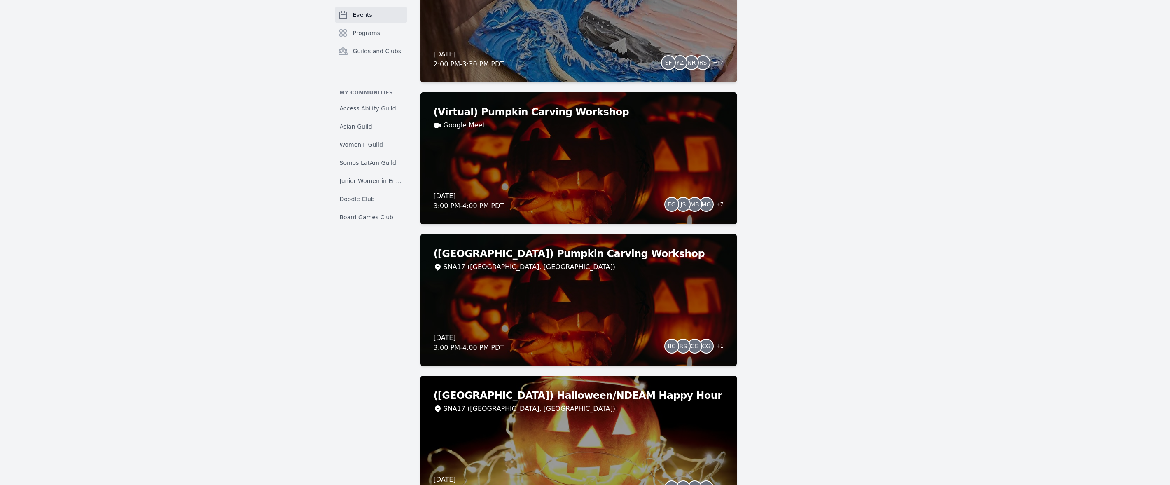
scroll to position [2407, 0]
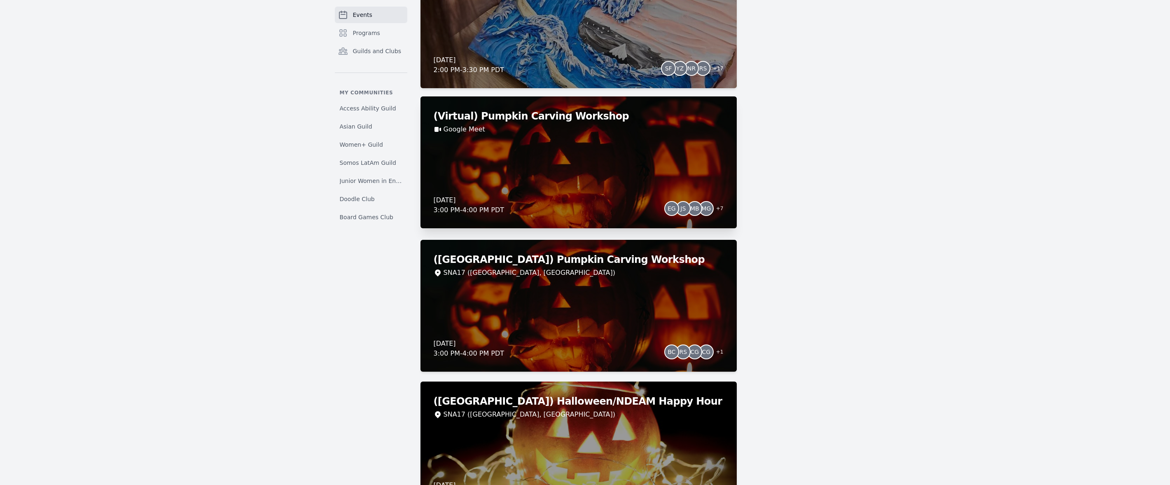
click at [618, 155] on div "(Virtual) Pumpkin Carving Workshop Google Meet Thursday, October 23, 2025 3:00 …" at bounding box center [578, 162] width 316 height 132
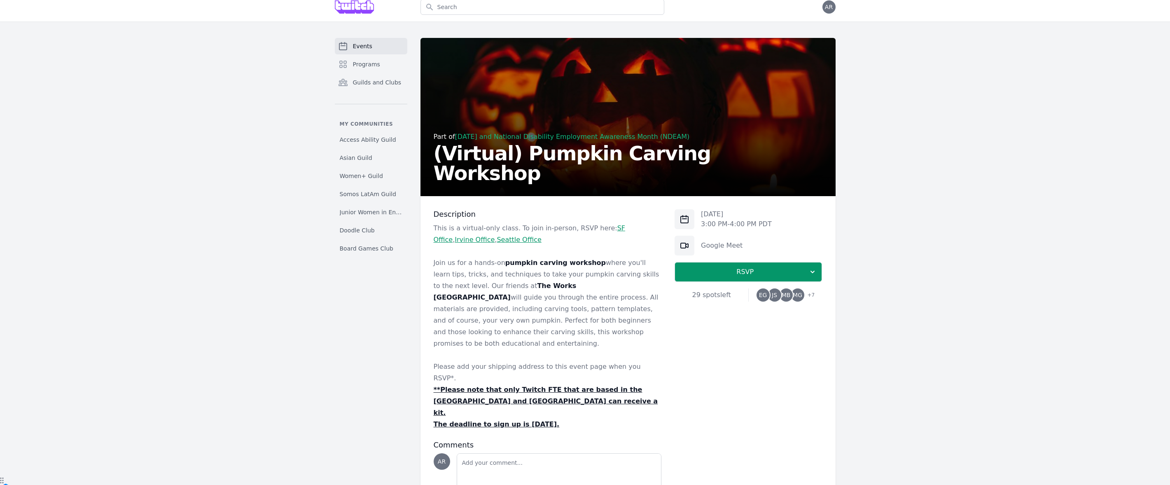
scroll to position [16, 0]
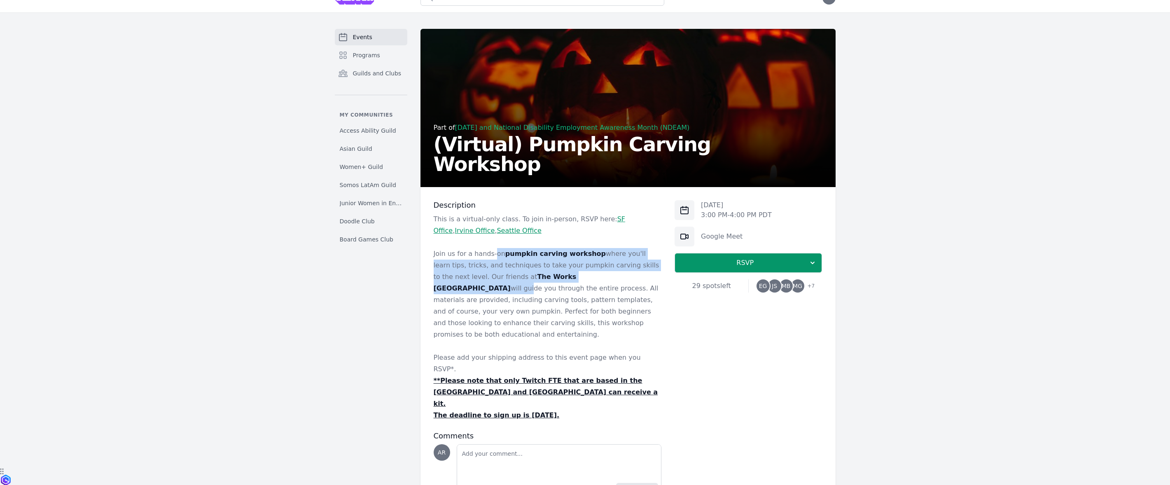
drag, startPoint x: 493, startPoint y: 251, endPoint x: 552, endPoint y: 276, distance: 64.4
click at [552, 276] on p "Join us for a hands-on pumpkin carving workshop where you'll learn tips, tricks…" at bounding box center [548, 294] width 228 height 92
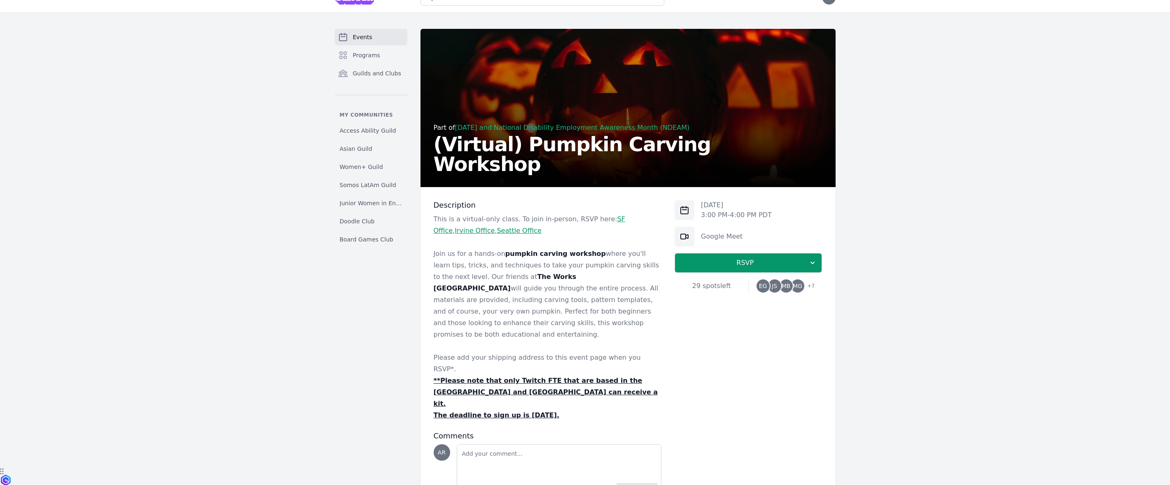
click at [576, 281] on p "Join us for a hands-on pumpkin carving workshop where you'll learn tips, tricks…" at bounding box center [548, 294] width 228 height 92
drag, startPoint x: 472, startPoint y: 276, endPoint x: 654, endPoint y: 328, distance: 189.1
click at [654, 328] on p "Join us for a hands-on pumpkin carving workshop where you'll learn tips, tricks…" at bounding box center [548, 294] width 228 height 92
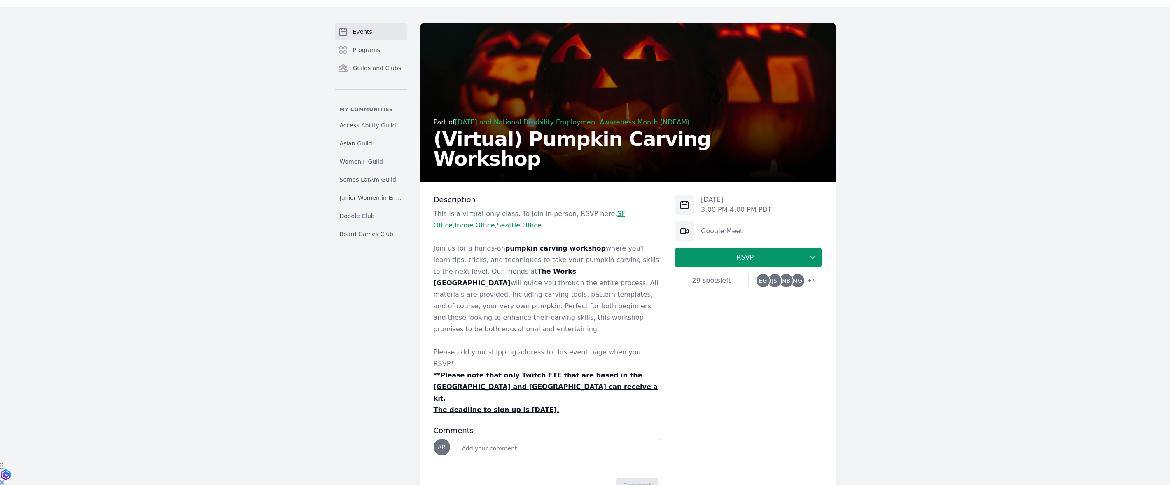
scroll to position [28, 0]
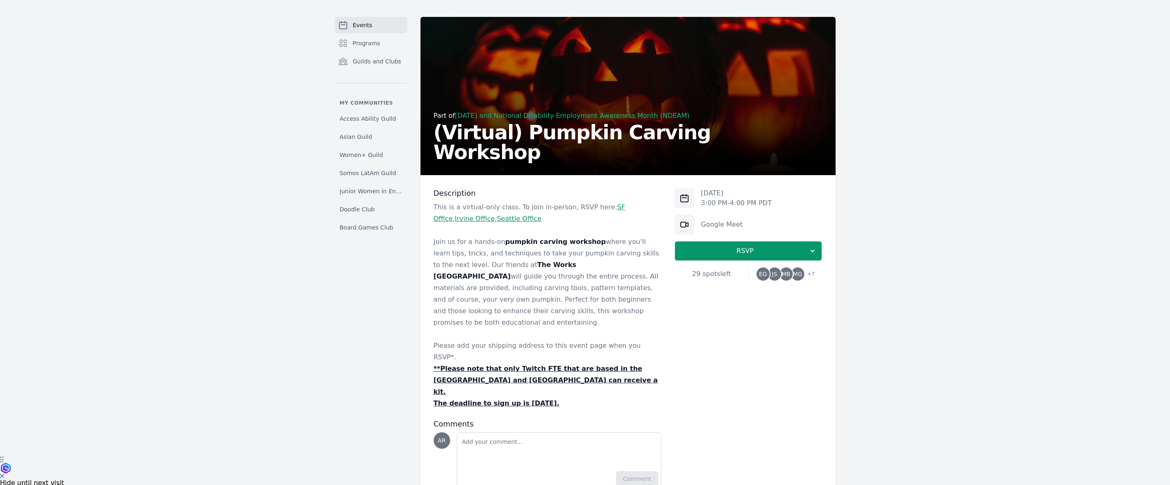
scroll to position [19, 0]
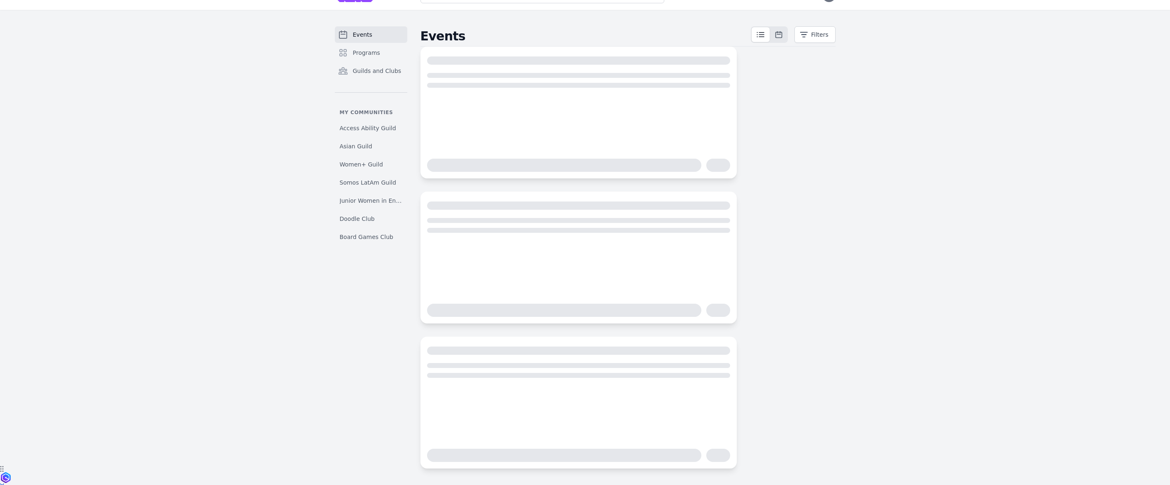
click at [795, 288] on div "Events Filters" at bounding box center [627, 247] width 415 height 442
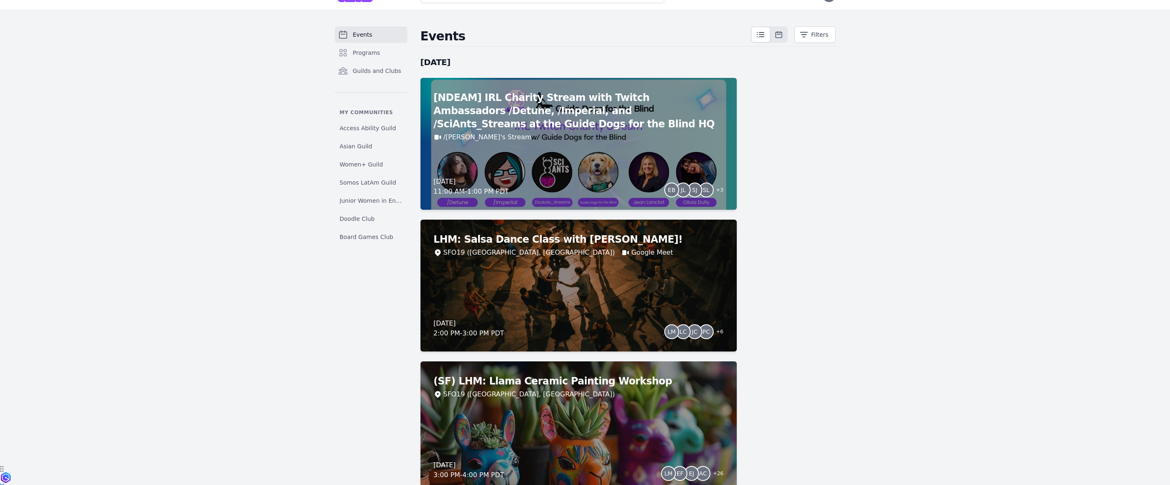
scroll to position [28, 0]
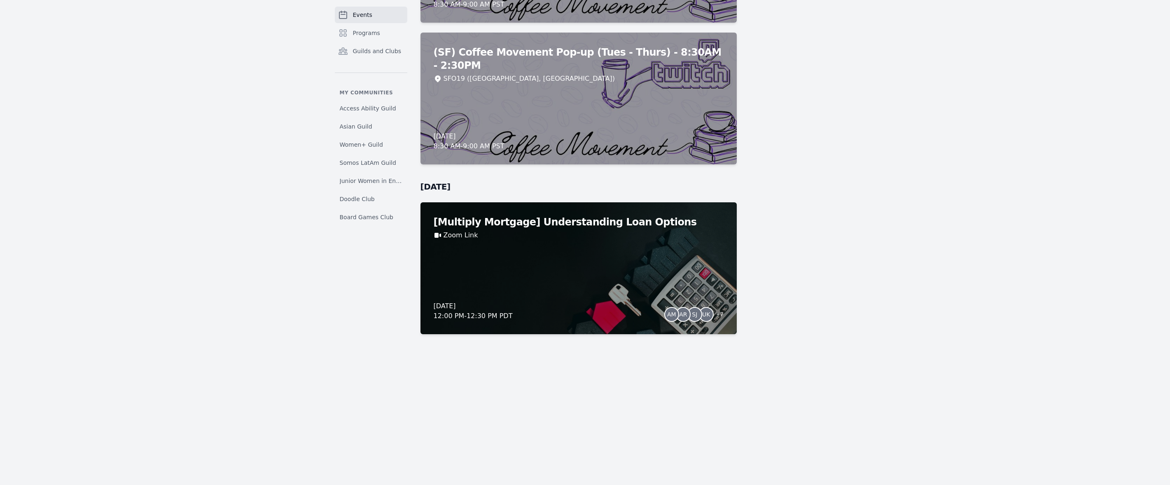
scroll to position [7019, 0]
